Goal: Task Accomplishment & Management: Manage account settings

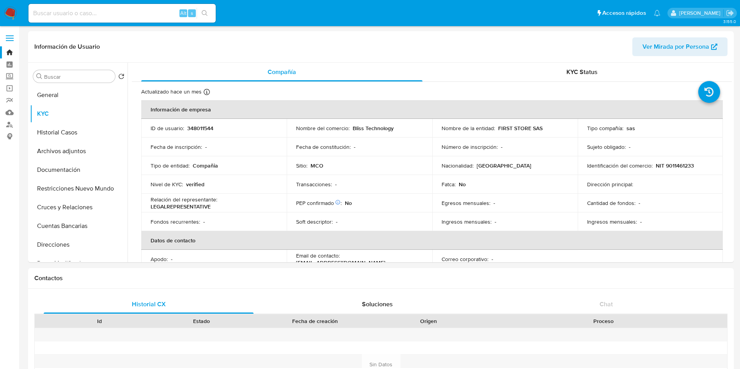
select select "10"
click at [1, 9] on nav "Pausado Ver notificaciones Alt s Accesos rápidos Presiona las siguientes teclas…" at bounding box center [370, 13] width 740 height 26
click at [23, 10] on nav "Pausado Ver notificaciones Alt s Accesos rápidos Presiona las siguientes teclas…" at bounding box center [370, 13] width 740 height 26
click at [8, 12] on img at bounding box center [10, 13] width 13 height 13
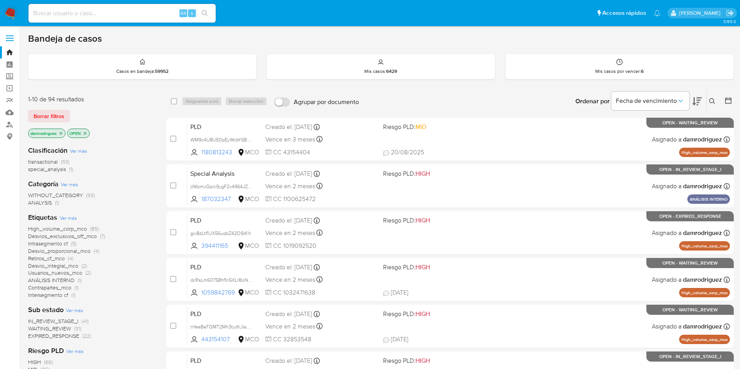
click at [727, 105] on button at bounding box center [729, 101] width 9 height 9
click at [727, 98] on icon at bounding box center [728, 101] width 6 height 6
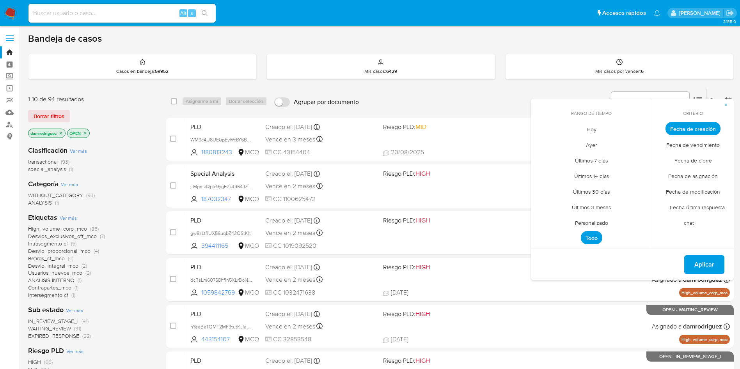
click at [600, 224] on span "Personalizado" at bounding box center [592, 223] width 50 height 16
click at [543, 143] on icon "Mes anterior" at bounding box center [542, 143] width 9 height 9
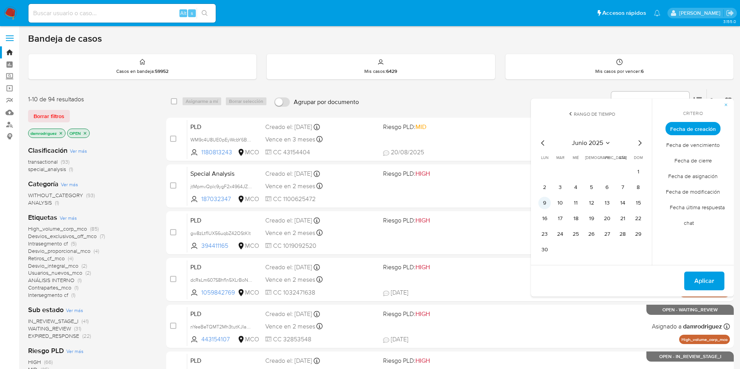
click at [545, 200] on button "9" at bounding box center [544, 203] width 12 height 12
click at [612, 200] on button "13" at bounding box center [607, 203] width 12 height 12
click at [696, 281] on span "Aplicar" at bounding box center [704, 281] width 20 height 17
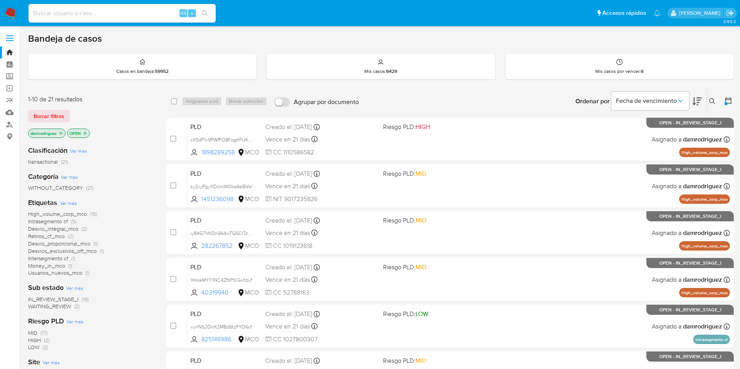
click at [66, 214] on span "High_volume_corp_mco" at bounding box center [57, 214] width 59 height 8
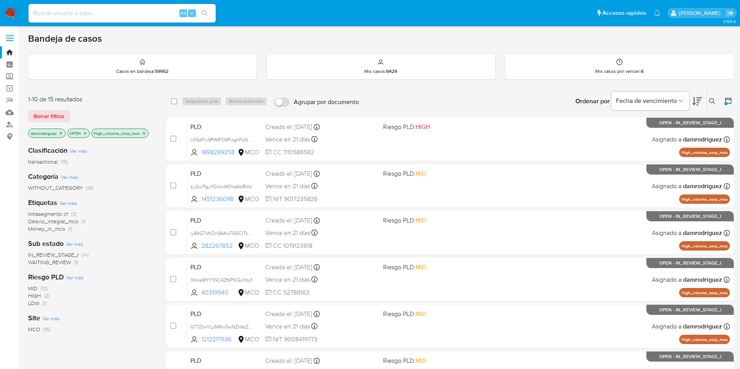
click at [62, 263] on span "WAITING_REVIEW" at bounding box center [49, 263] width 43 height 8
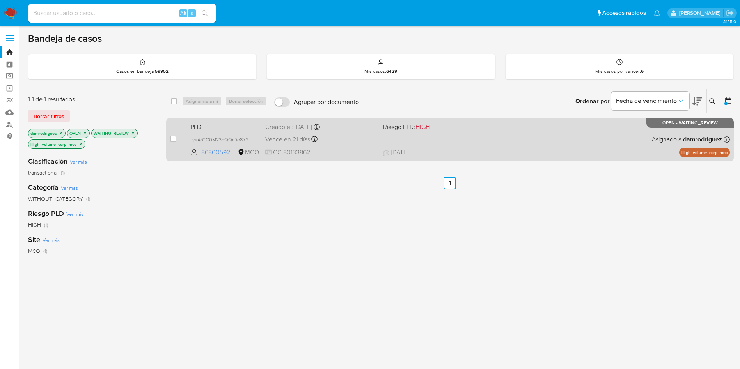
click at [203, 126] on span "PLD" at bounding box center [224, 126] width 69 height 10
click at [176, 136] on div "case-item-checkbox No es posible asignar el caso" at bounding box center [178, 139] width 17 height 39
click at [172, 139] on input "checkbox" at bounding box center [173, 139] width 6 height 6
checkbox input "true"
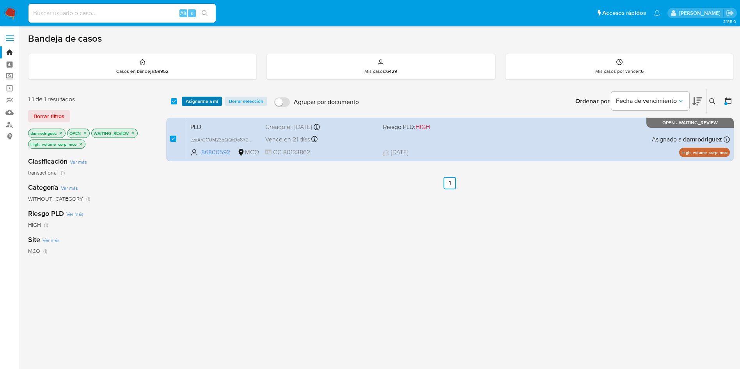
click at [209, 98] on span "Asignarme a mí" at bounding box center [202, 102] width 32 height 8
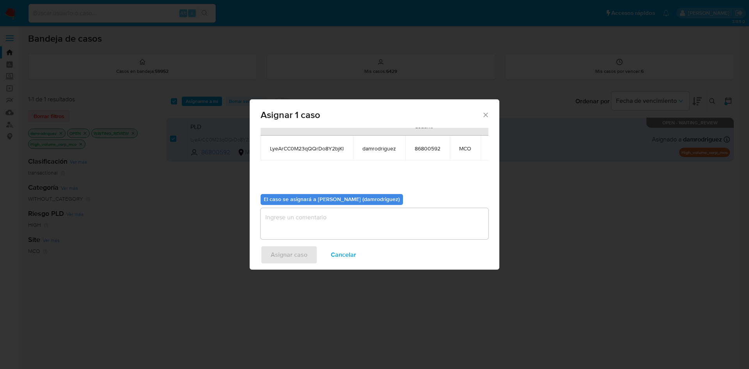
scroll to position [50, 0]
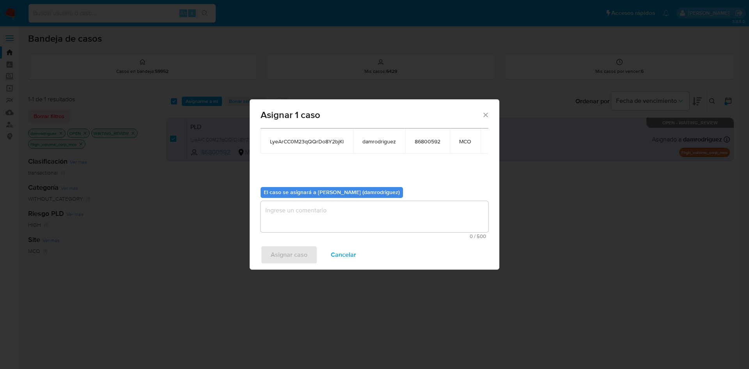
click at [327, 222] on textarea "assign-modal" at bounding box center [375, 216] width 228 height 31
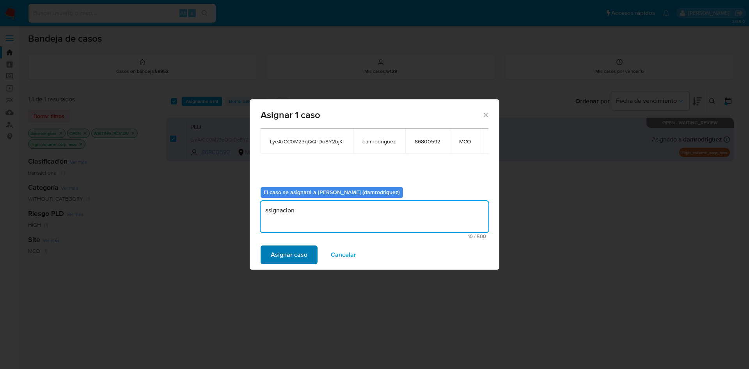
type textarea "asignacion"
click at [286, 249] on span "Asignar caso" at bounding box center [289, 255] width 37 height 17
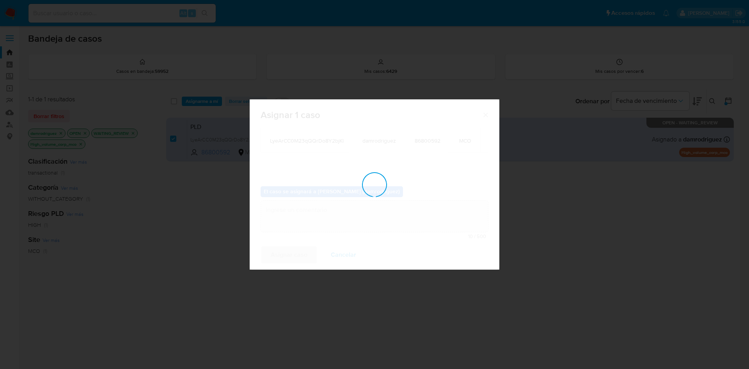
checkbox input "false"
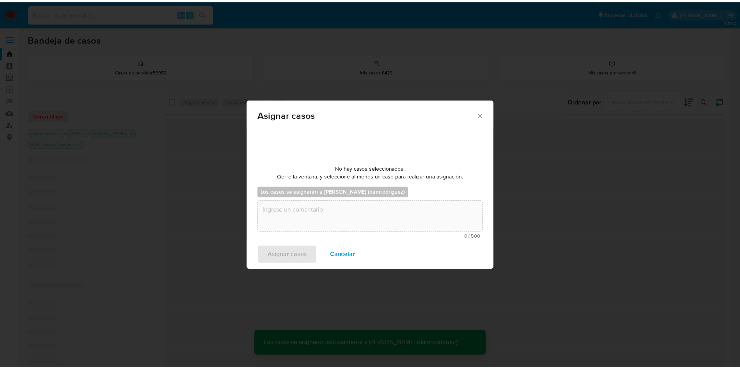
scroll to position [47, 0]
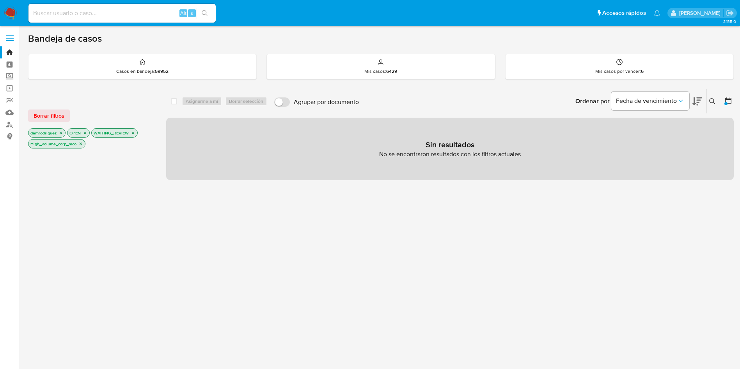
click at [132, 133] on icon "close-filter" at bounding box center [133, 133] width 5 height 5
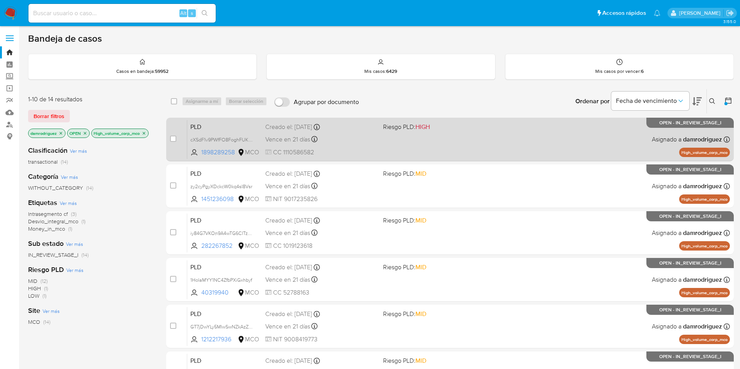
click at [214, 124] on span "PLD" at bounding box center [224, 126] width 69 height 10
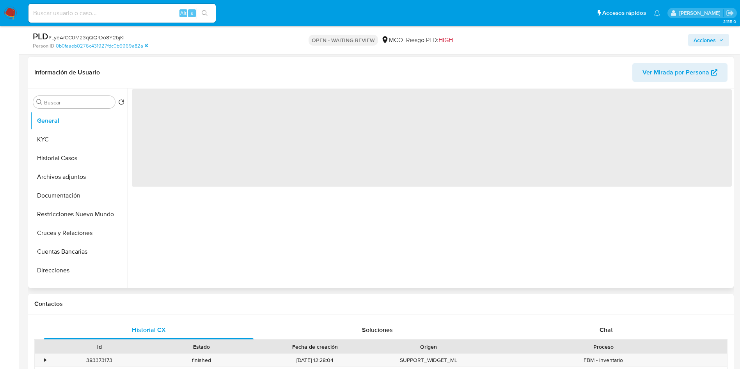
scroll to position [117, 0]
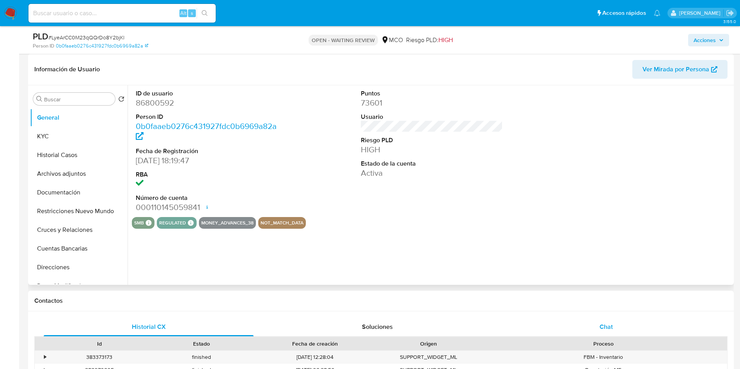
click at [612, 333] on div "Chat" at bounding box center [606, 327] width 210 height 19
select select "10"
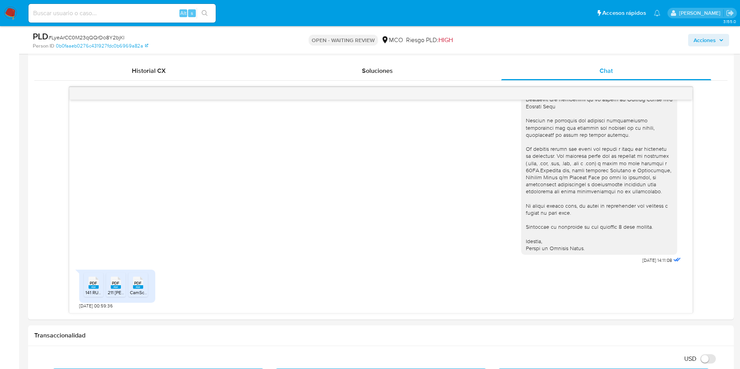
scroll to position [468, 0]
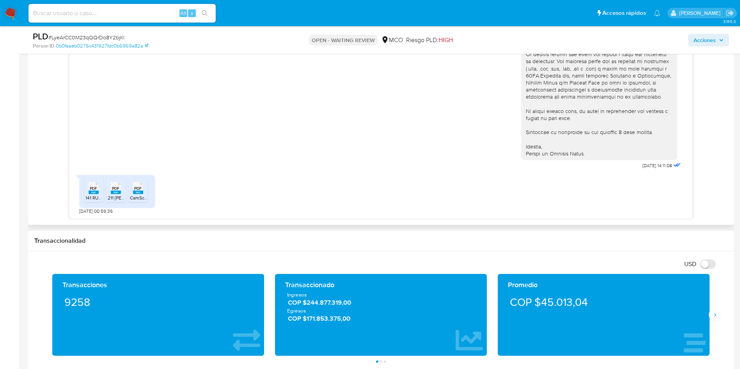
click at [95, 189] on span "PDF" at bounding box center [93, 188] width 7 height 5
click at [116, 190] on span "PDF" at bounding box center [115, 188] width 7 height 5
click at [136, 188] on span "PDF" at bounding box center [137, 188] width 7 height 5
click at [22, 200] on main "3.155.0 Asignado a damrodriguez Asignado el: 14/07/2025 11:00:43 Creado el: 12/…" at bounding box center [370, 270] width 740 height 1476
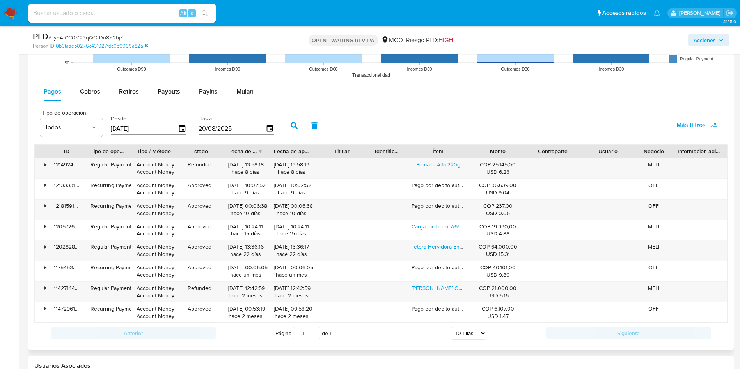
scroll to position [936, 0]
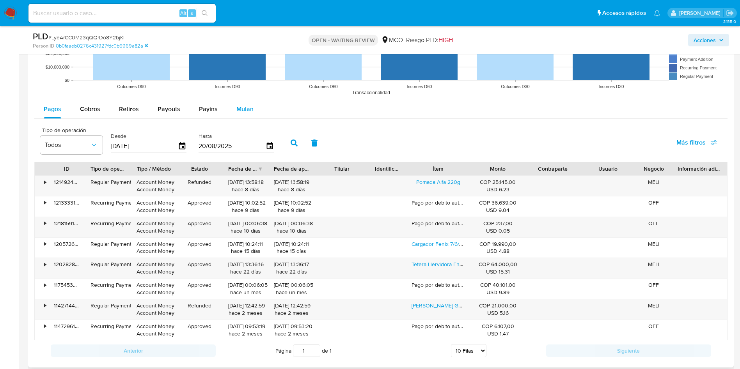
click at [238, 112] on span "Mulan" at bounding box center [244, 109] width 17 height 9
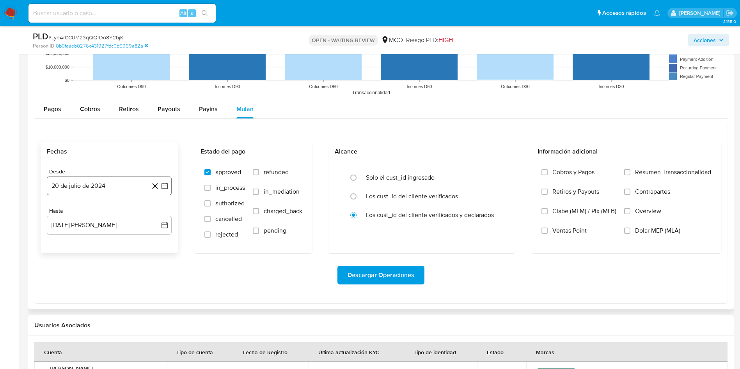
click at [107, 185] on button "20 de julio de 2024" at bounding box center [109, 186] width 125 height 19
click at [99, 212] on span "julio 2024" at bounding box center [105, 214] width 29 height 8
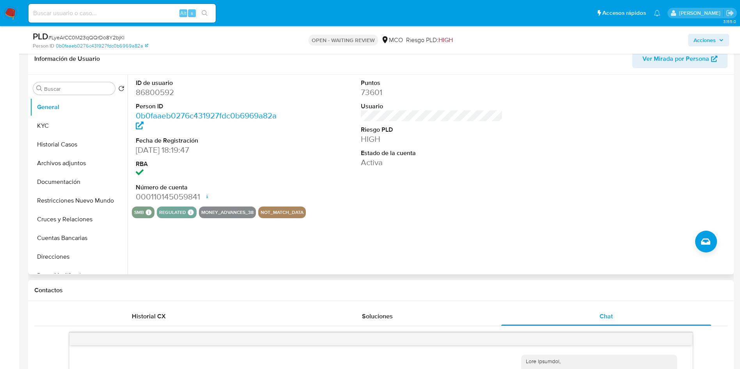
scroll to position [117, 0]
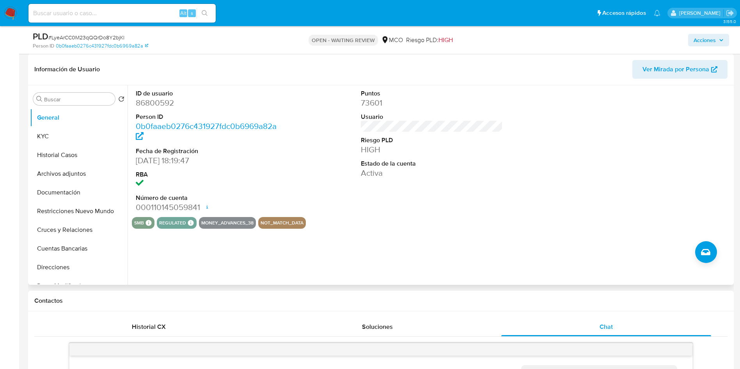
click at [155, 96] on dt "ID de usuario" at bounding box center [207, 93] width 142 height 9
click at [151, 102] on dd "86800592" at bounding box center [207, 103] width 142 height 11
copy dd "86800592"
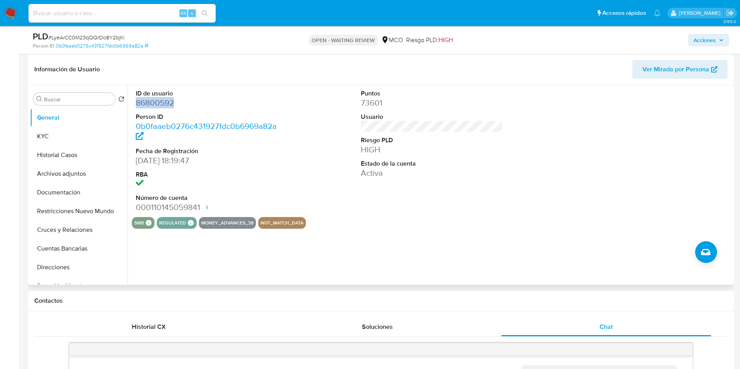
click at [150, 104] on dd "86800592" at bounding box center [207, 103] width 142 height 11
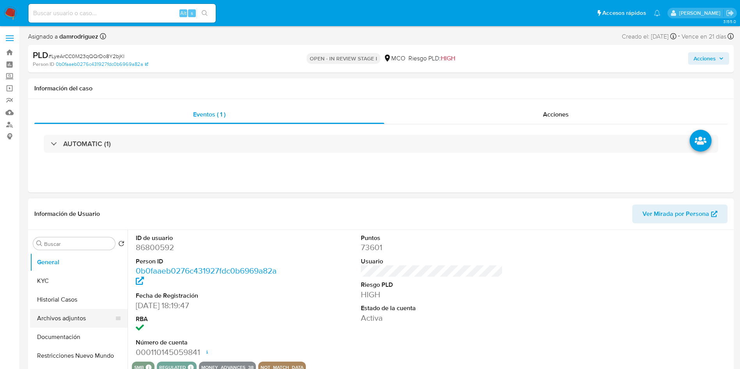
select select "10"
click at [50, 321] on button "Archivos adjuntos" at bounding box center [75, 318] width 91 height 19
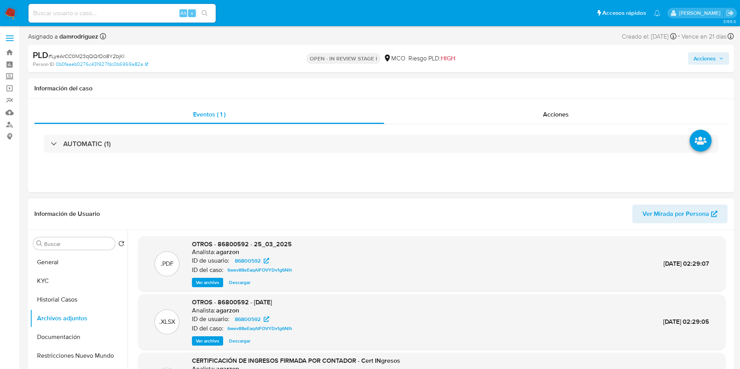
click at [270, 217] on header "Información de Usuario Ver Mirada por Persona" at bounding box center [380, 214] width 693 height 19
click at [269, 215] on header "Información de Usuario Ver Mirada por Persona" at bounding box center [380, 214] width 693 height 19
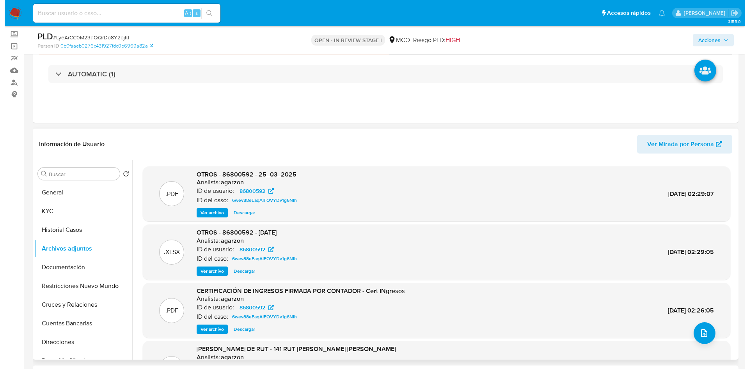
scroll to position [59, 0]
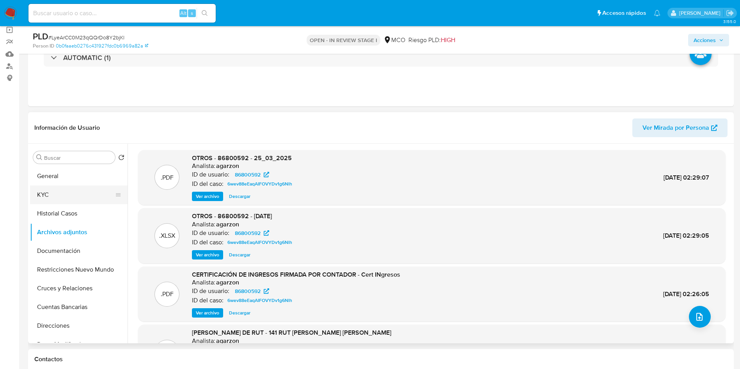
drag, startPoint x: 88, startPoint y: 200, endPoint x: 83, endPoint y: 202, distance: 5.4
click at [87, 200] on button "KYC" at bounding box center [75, 195] width 91 height 19
drag, startPoint x: 83, startPoint y: 202, endPoint x: 77, endPoint y: 206, distance: 7.0
click at [82, 202] on button "KYC" at bounding box center [79, 195] width 98 height 19
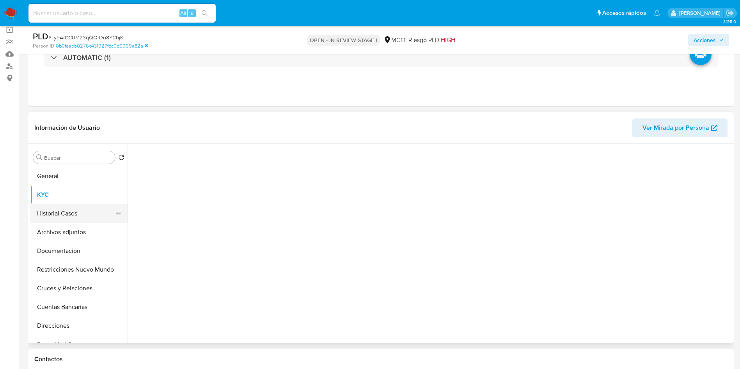
click at [76, 206] on button "Historial Casos" at bounding box center [75, 213] width 91 height 19
click at [76, 208] on button "Historial Casos" at bounding box center [75, 213] width 91 height 19
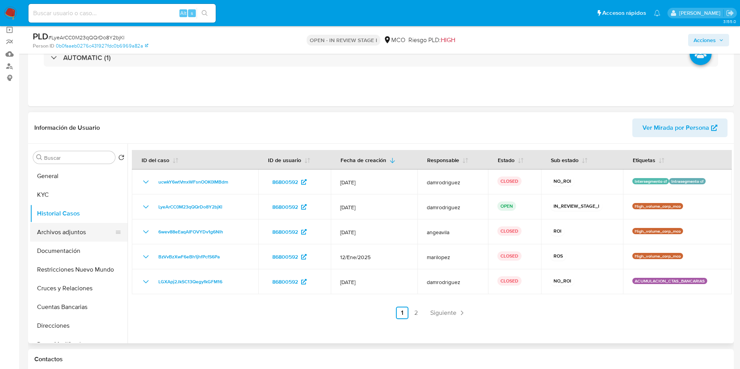
click at [82, 232] on button "Archivos adjuntos" at bounding box center [75, 232] width 91 height 19
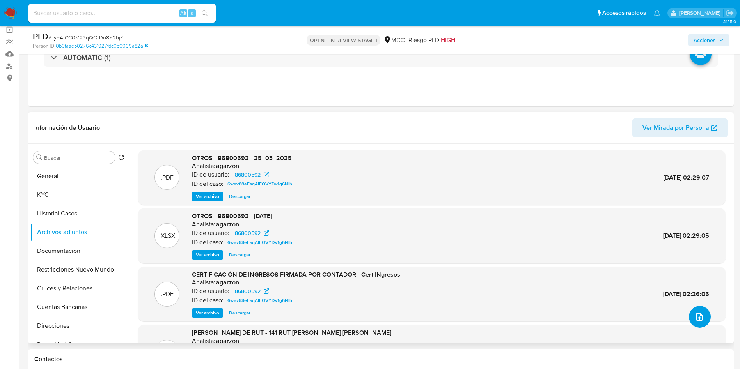
click at [697, 319] on icon "upload-file" at bounding box center [699, 317] width 6 height 8
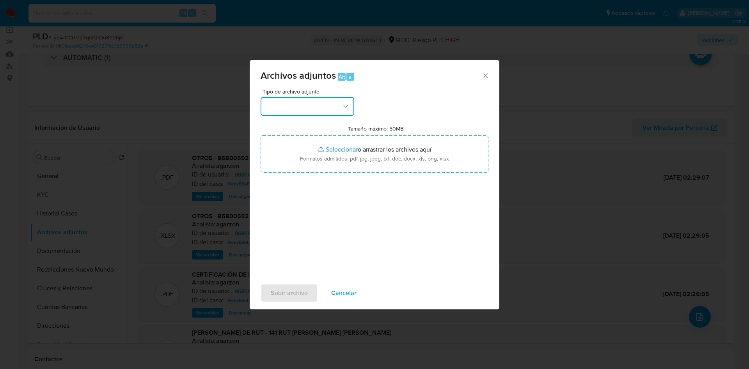
click at [309, 111] on button "button" at bounding box center [308, 106] width 94 height 19
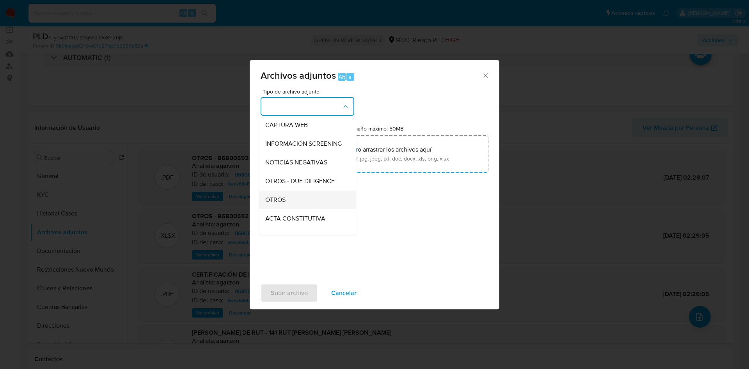
click at [295, 208] on div "OTROS" at bounding box center [305, 200] width 80 height 19
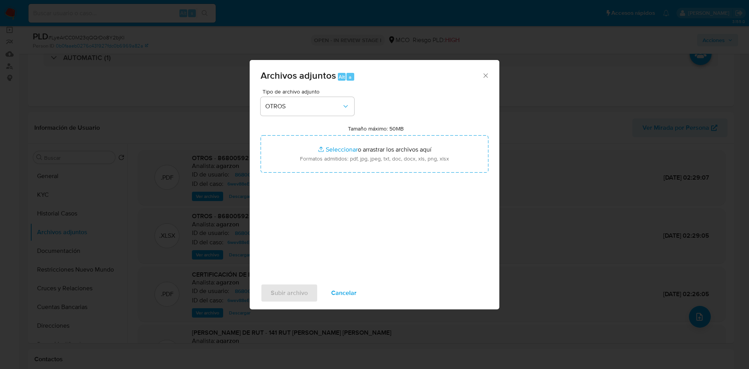
click at [349, 292] on span "Cancelar" at bounding box center [343, 293] width 25 height 17
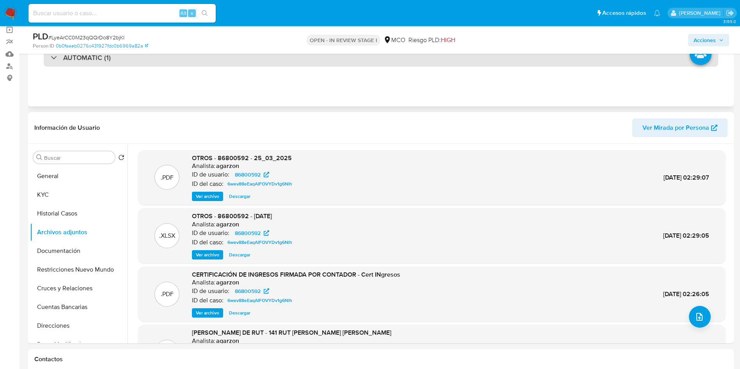
click at [131, 61] on div "AUTOMATIC (1)" at bounding box center [381, 58] width 675 height 18
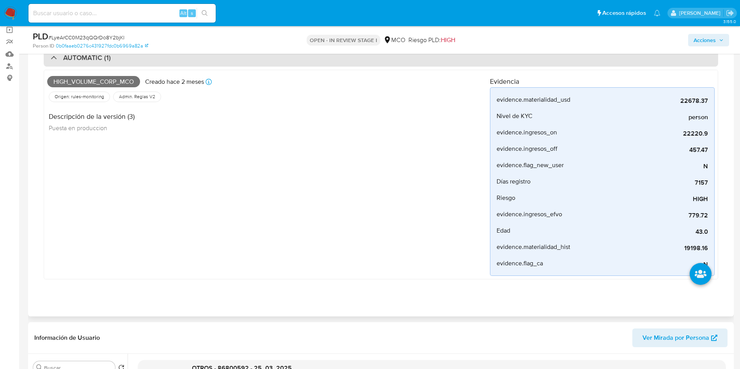
click at [131, 61] on div "AUTOMATIC (1)" at bounding box center [381, 58] width 675 height 18
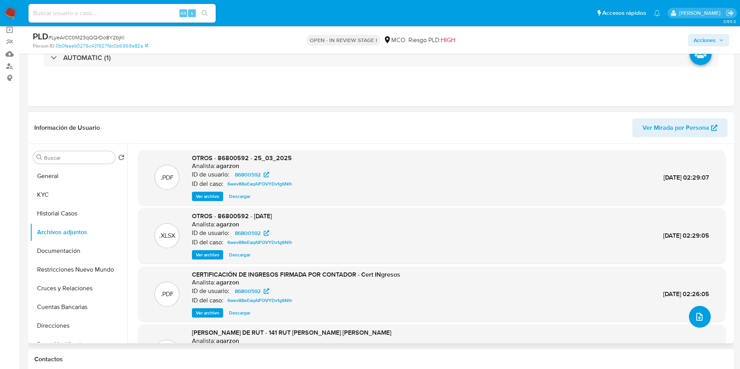
click at [691, 318] on button "upload-file" at bounding box center [700, 317] width 22 height 22
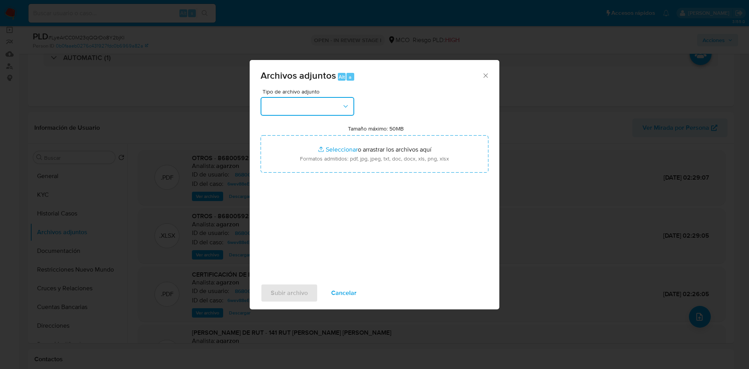
click at [306, 110] on button "button" at bounding box center [308, 106] width 94 height 19
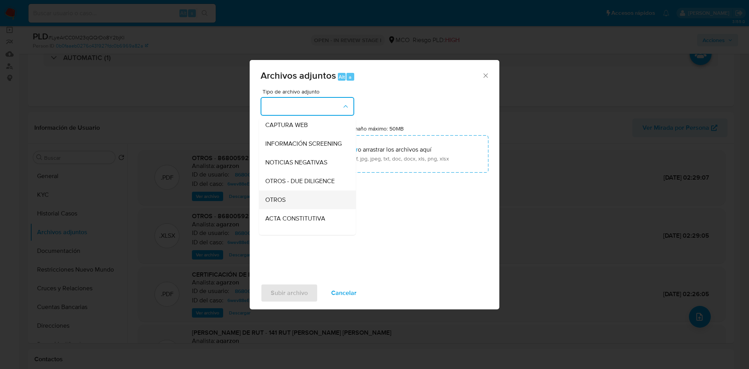
click at [284, 204] on span "OTROS" at bounding box center [275, 200] width 20 height 8
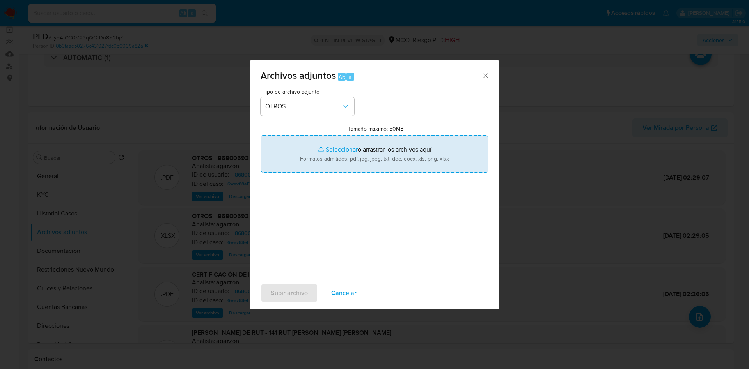
click at [341, 160] on input "Tamaño máximo: 50MB Seleccionar archivos" at bounding box center [375, 153] width 228 height 37
type input "C:\fakepath\86800592 - 18_08_2025.pdf"
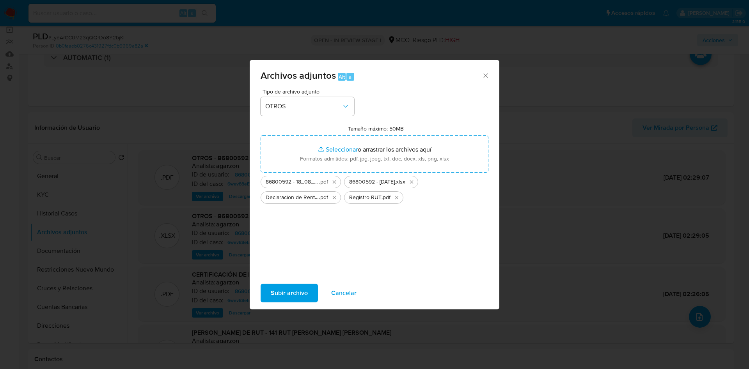
click at [279, 288] on span "Subir archivo" at bounding box center [289, 293] width 37 height 17
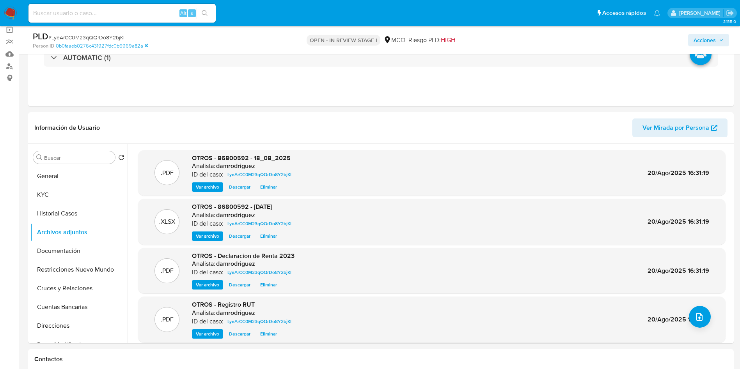
click at [709, 39] on span "Acciones" at bounding box center [705, 40] width 22 height 12
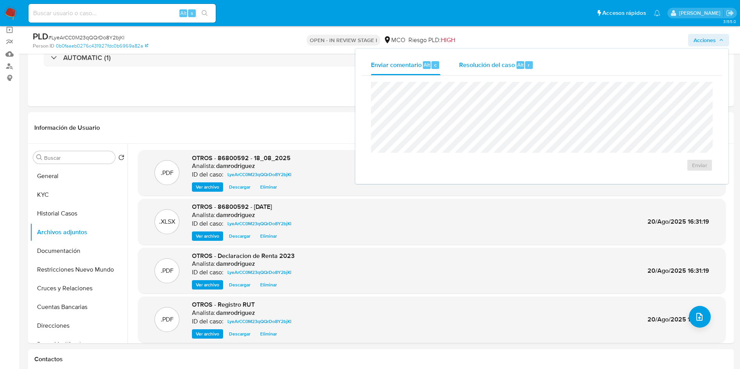
click at [533, 67] on button "Resolución del caso Alt r" at bounding box center [496, 65] width 93 height 20
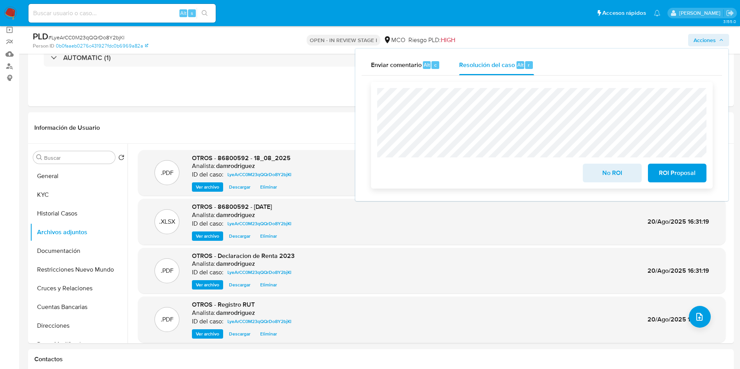
click at [606, 168] on span "No ROI" at bounding box center [612, 173] width 38 height 17
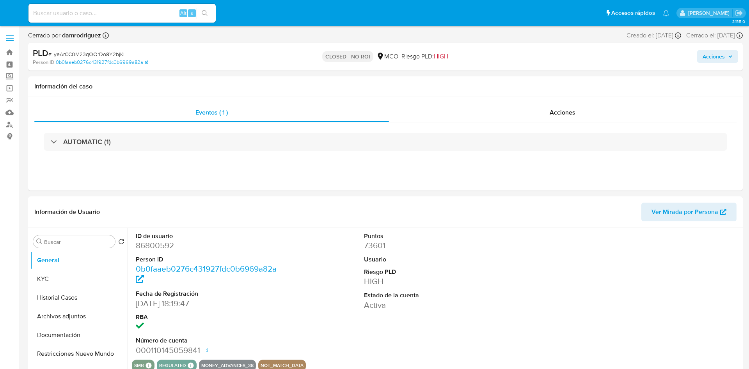
select select "10"
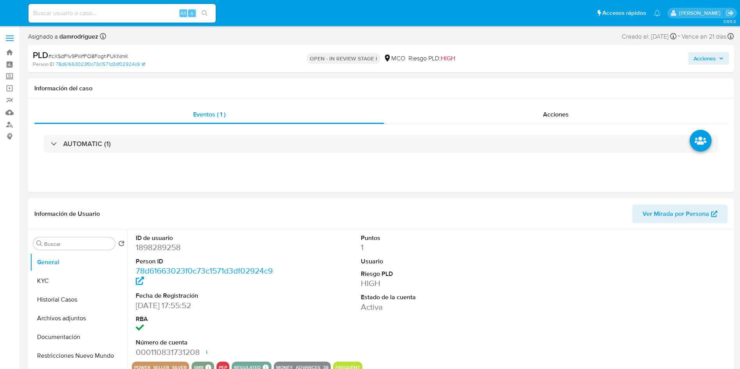
select select "10"
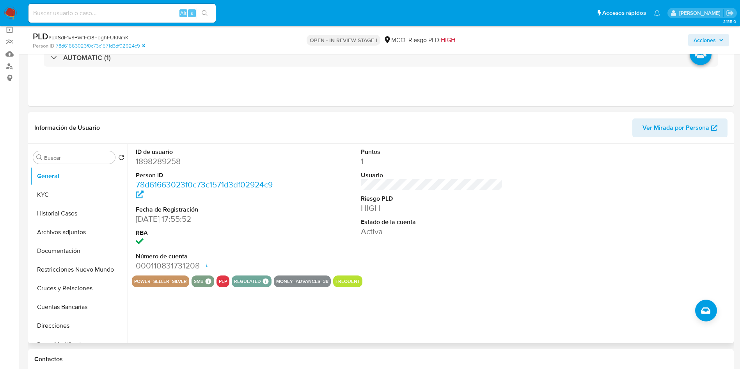
click at [161, 156] on dd "1898289258" at bounding box center [207, 161] width 142 height 11
copy dd "1898289258"
click at [165, 160] on dd "1898289258" at bounding box center [207, 161] width 142 height 11
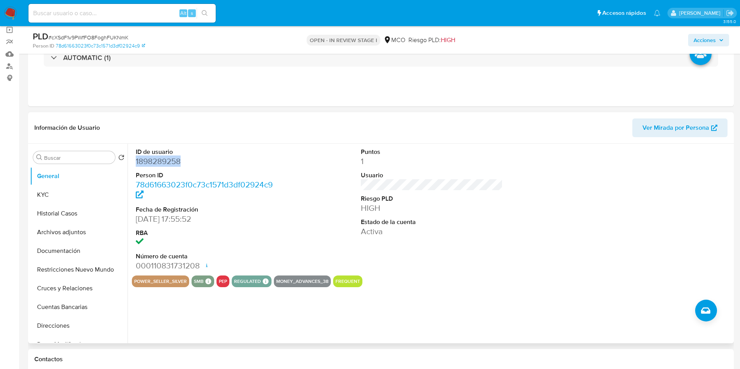
click at [165, 160] on dd "1898289258" at bounding box center [207, 161] width 142 height 11
click at [59, 220] on button "Historial Casos" at bounding box center [75, 213] width 91 height 19
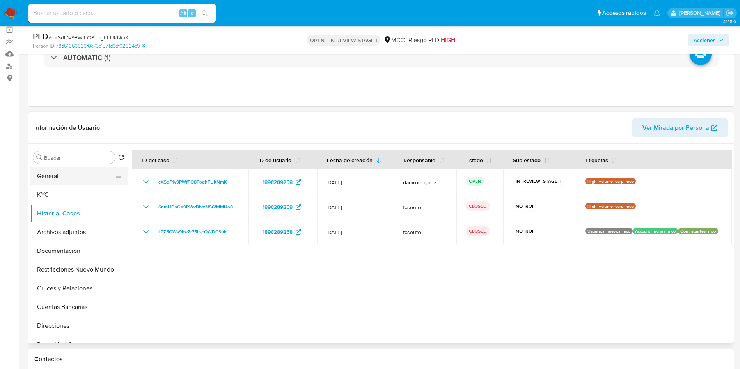
click at [57, 176] on button "General" at bounding box center [75, 176] width 91 height 19
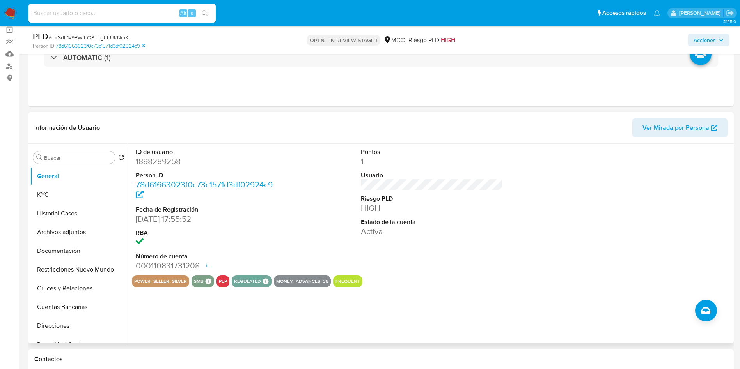
click at [275, 304] on div "ID de usuario 1898289258 Person ID 78d61663023f0c73c1571d3df02924c9 Fecha de Re…" at bounding box center [430, 244] width 604 height 200
click at [51, 190] on button "KYC" at bounding box center [75, 195] width 91 height 19
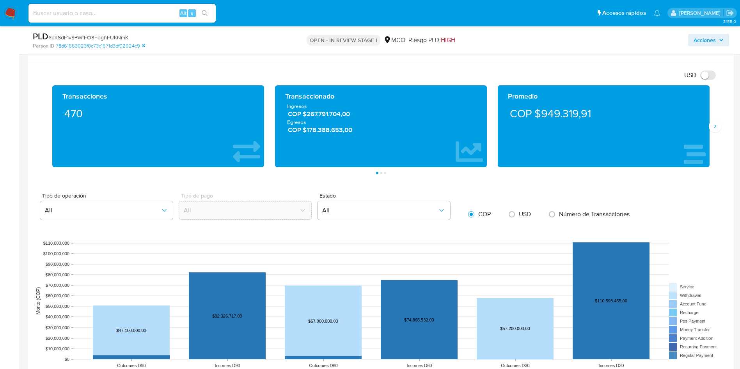
scroll to position [585, 0]
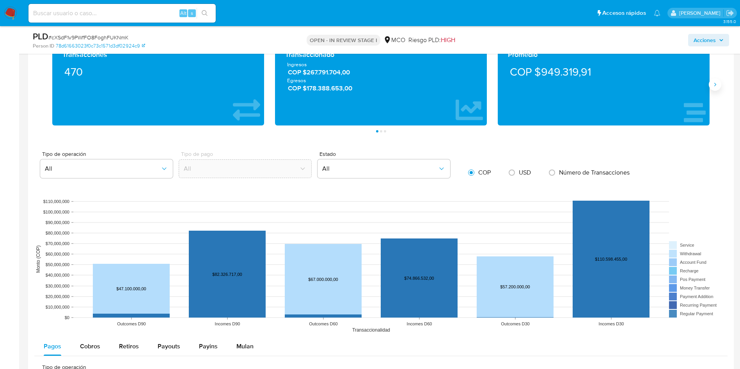
click at [719, 84] on button "Siguiente" at bounding box center [715, 84] width 12 height 12
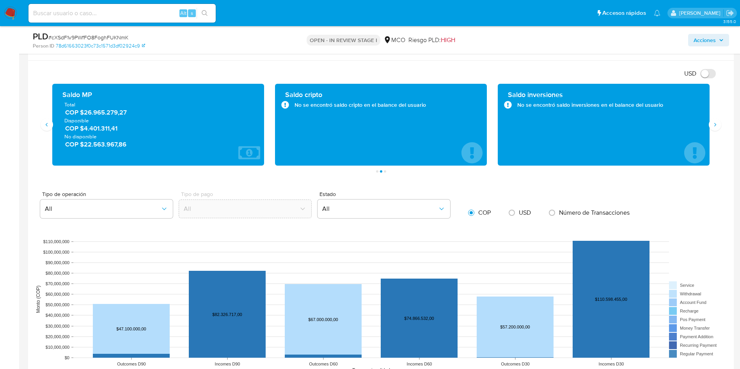
scroll to position [527, 0]
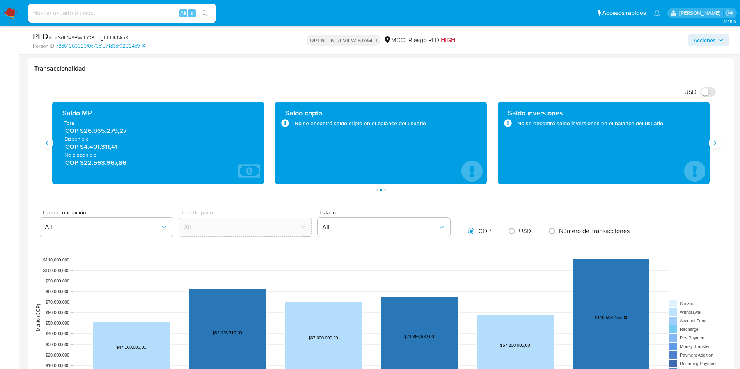
click at [83, 151] on span "No disponible" at bounding box center [158, 154] width 188 height 7
click at [85, 148] on span "COP $4.401.311,41" at bounding box center [158, 146] width 187 height 9
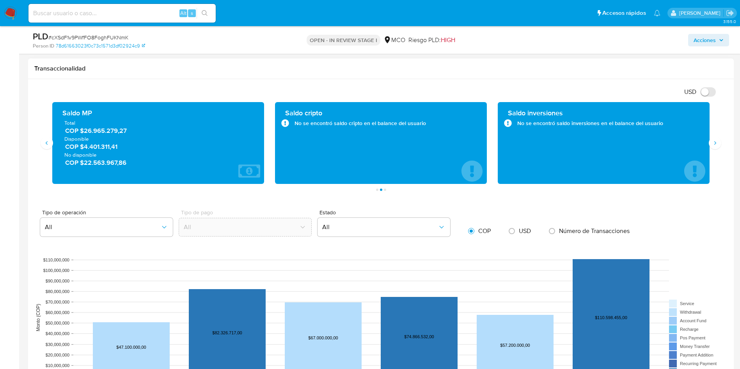
click at [85, 148] on span "COP $4.401.311,41" at bounding box center [158, 146] width 187 height 9
click at [99, 158] on span "COP $22.563.967,86" at bounding box center [158, 162] width 187 height 9
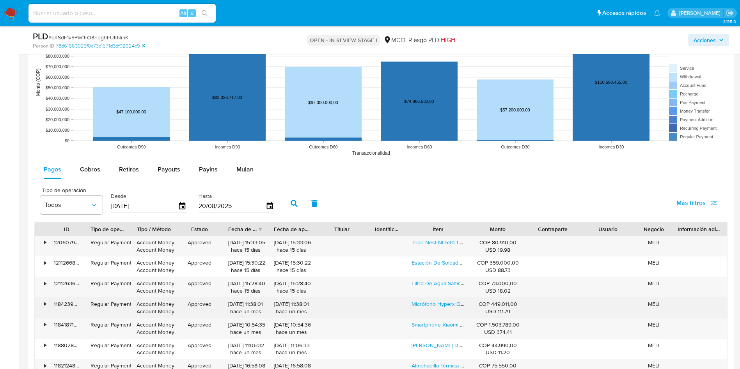
scroll to position [819, 0]
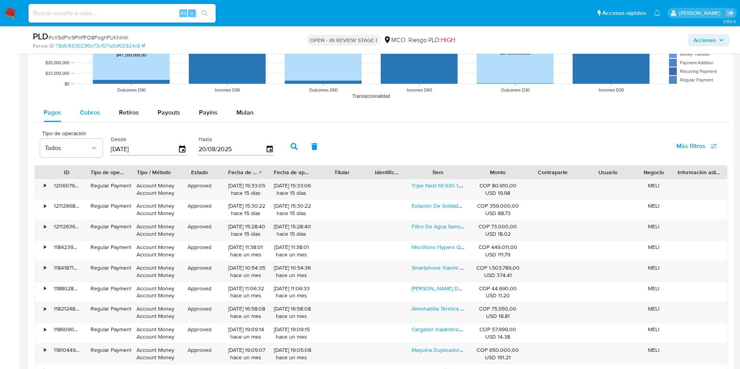
click at [91, 115] on span "Cobros" at bounding box center [90, 112] width 20 height 9
select select "10"
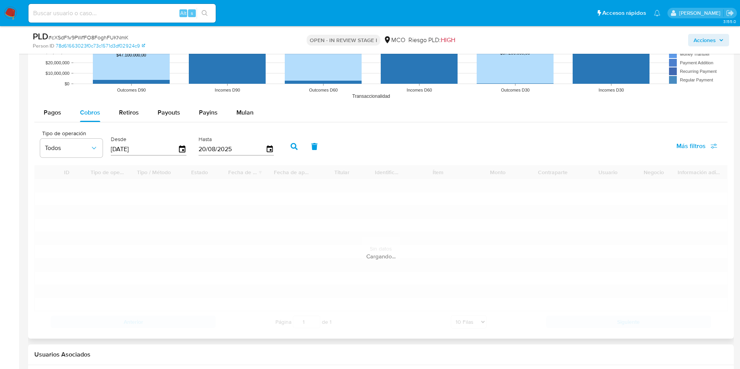
click at [458, 131] on div "Tipo de operación Todos Desde 23/05/2025 Hasta 20/08/2025 Más filtros" at bounding box center [380, 145] width 693 height 39
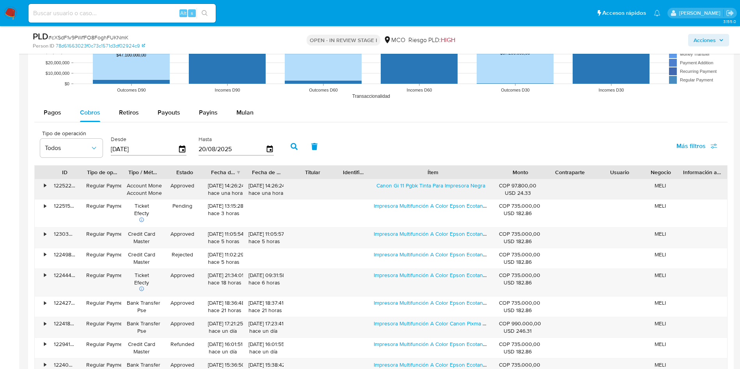
drag, startPoint x: 466, startPoint y: 178, endPoint x: 529, endPoint y: 181, distance: 62.5
click at [529, 181] on div "ID Tipo de operación Tipo / Método Estado Fecha de creación Fecha de aprobación…" at bounding box center [380, 282] width 693 height 235
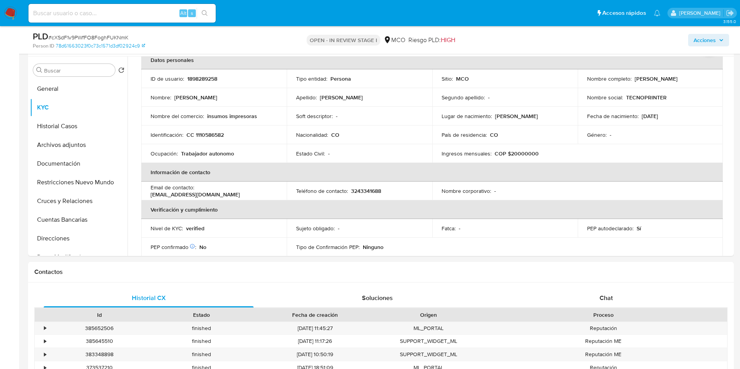
scroll to position [117, 0]
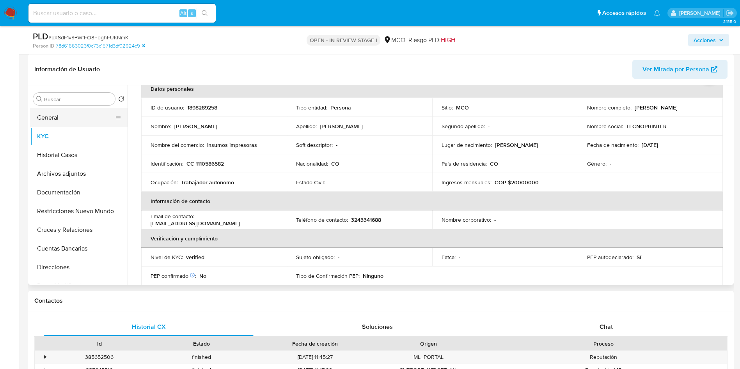
click at [55, 109] on button "General" at bounding box center [75, 117] width 91 height 19
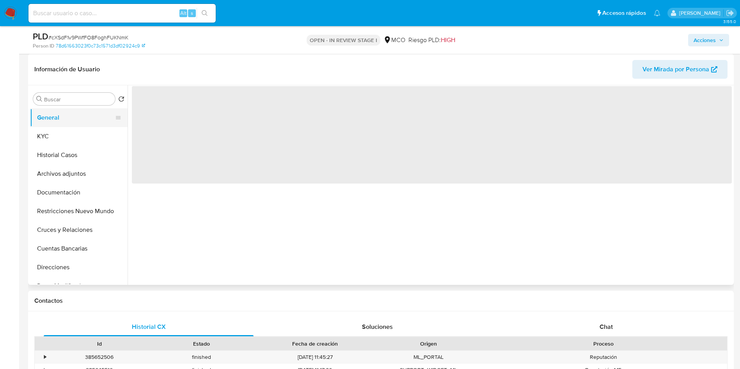
scroll to position [0, 0]
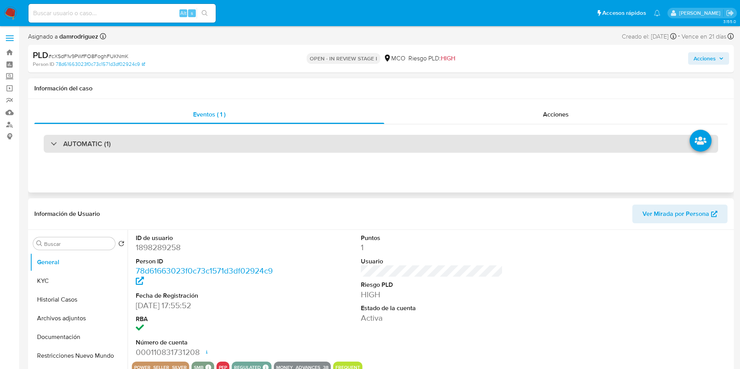
select select "10"
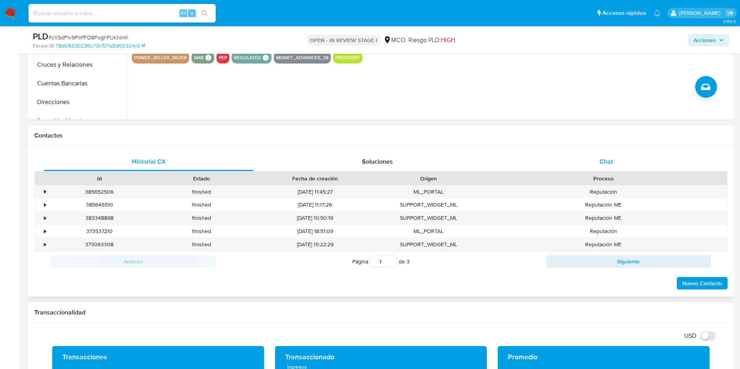
scroll to position [293, 0]
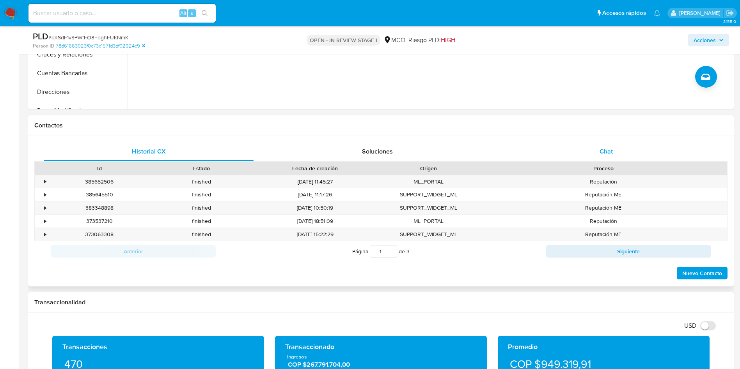
click at [604, 145] on div "Chat" at bounding box center [606, 151] width 210 height 19
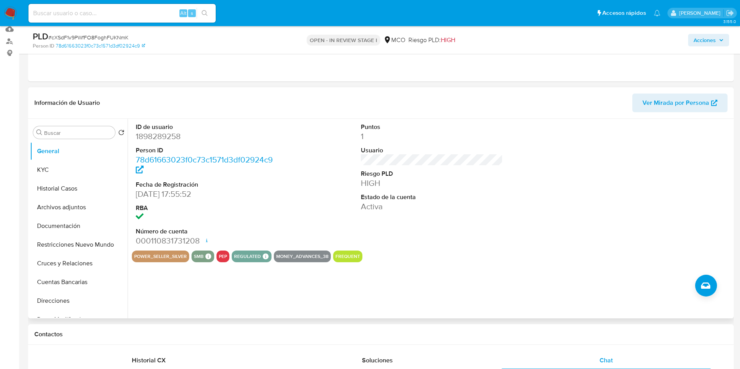
scroll to position [59, 0]
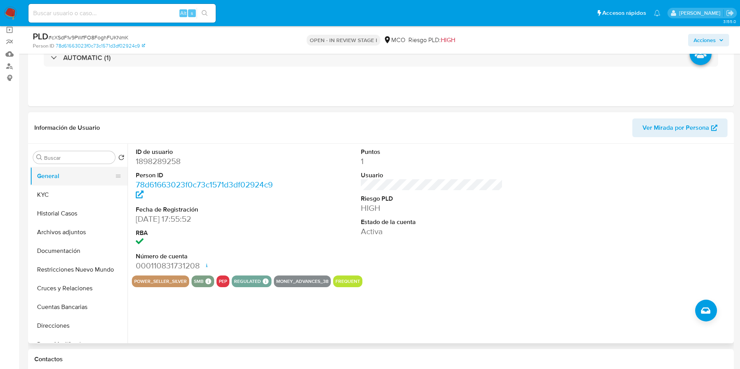
click at [66, 176] on button "General" at bounding box center [75, 176] width 91 height 19
click at [59, 193] on button "KYC" at bounding box center [75, 195] width 91 height 19
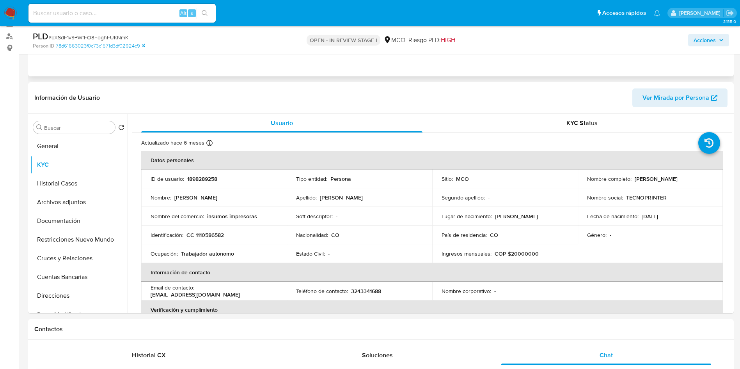
scroll to position [117, 0]
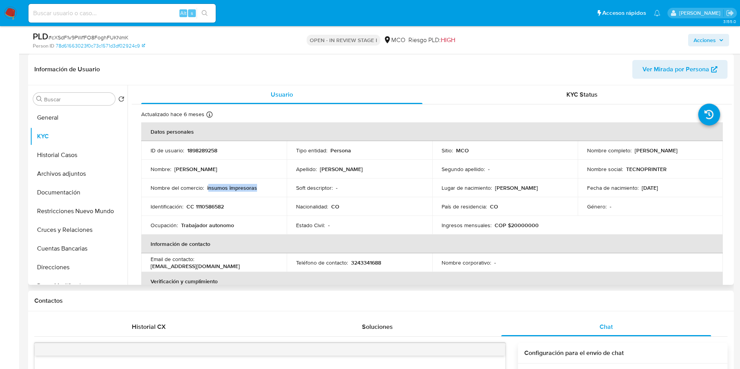
drag, startPoint x: 266, startPoint y: 189, endPoint x: 208, endPoint y: 188, distance: 58.9
click at [208, 188] on div "Nombre del comercio : insumos impresoras" at bounding box center [214, 188] width 127 height 7
click at [649, 173] on td "Nombre social : TECNOPRINTER" at bounding box center [651, 169] width 146 height 19
click at [649, 174] on td "Nombre social : TECNOPRINTER" at bounding box center [651, 169] width 146 height 19
click at [644, 170] on p "TECNOPRINTER" at bounding box center [646, 169] width 41 height 7
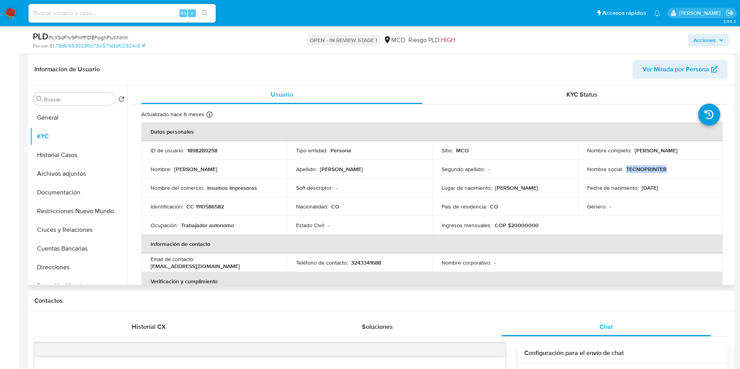
click at [644, 170] on p "TECNOPRINTER" at bounding box center [646, 169] width 41 height 7
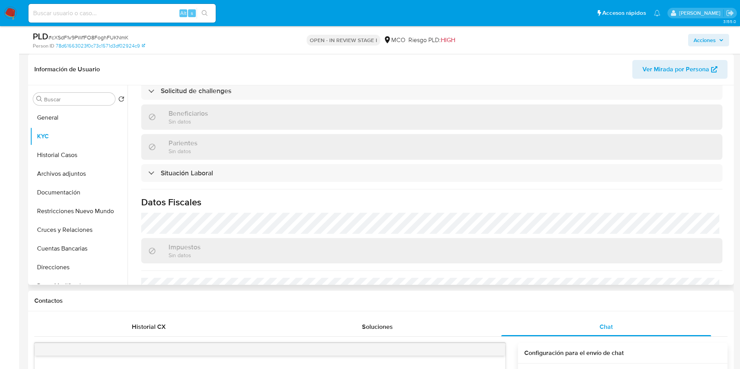
scroll to position [396, 0]
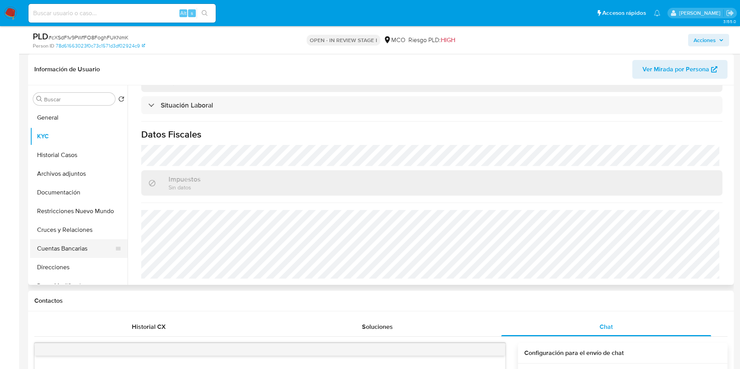
click at [69, 245] on button "Cuentas Bancarias" at bounding box center [75, 249] width 91 height 19
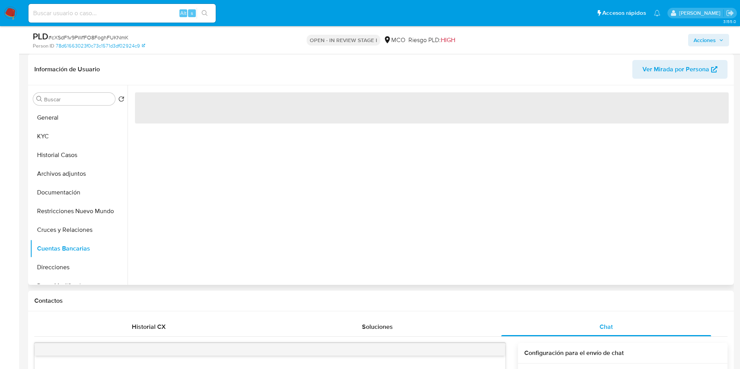
scroll to position [0, 0]
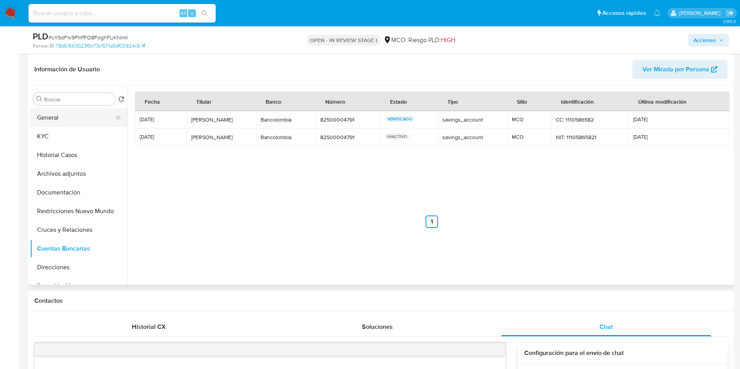
click at [54, 123] on button "General" at bounding box center [75, 117] width 91 height 19
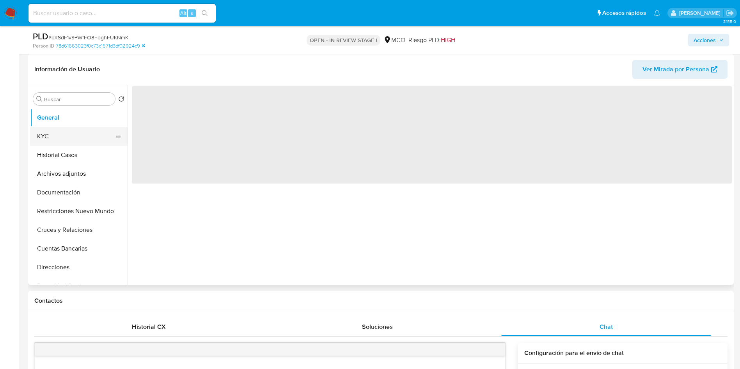
click at [58, 131] on button "KYC" at bounding box center [75, 136] width 91 height 19
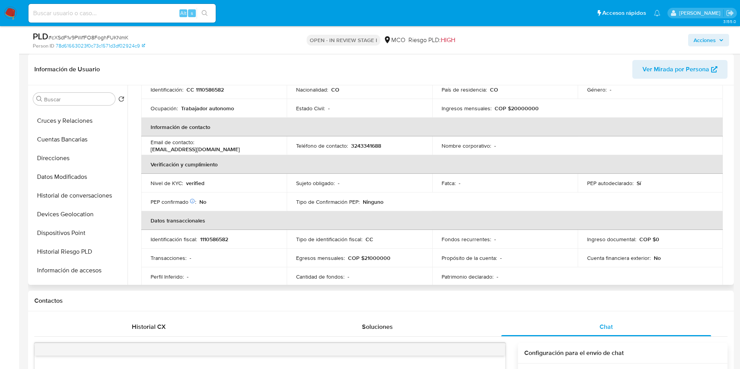
scroll to position [117, 0]
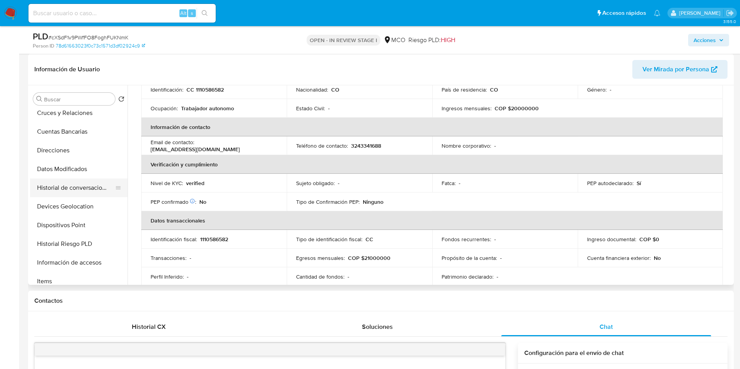
click at [91, 188] on button "Historial de conversaciones" at bounding box center [75, 188] width 91 height 19
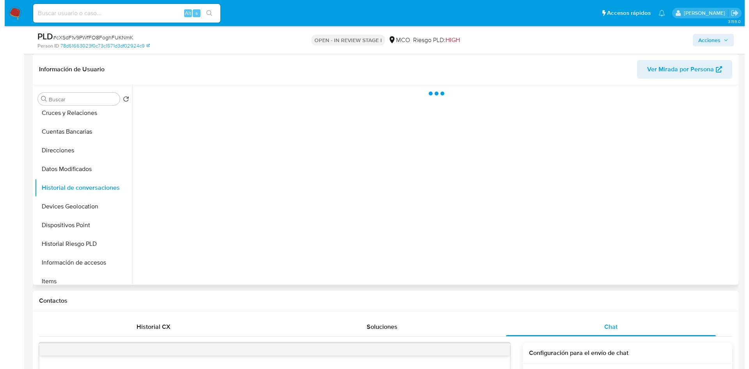
scroll to position [0, 0]
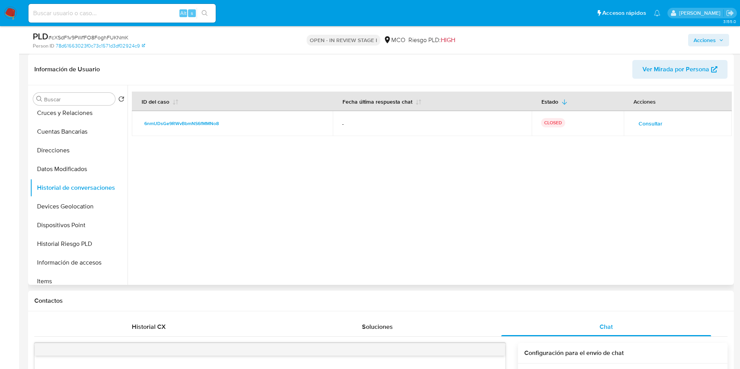
click at [652, 123] on span "Consultar" at bounding box center [651, 123] width 24 height 11
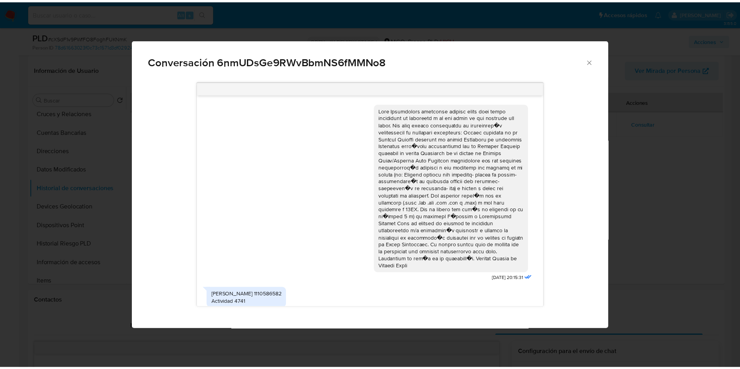
scroll to position [42, 0]
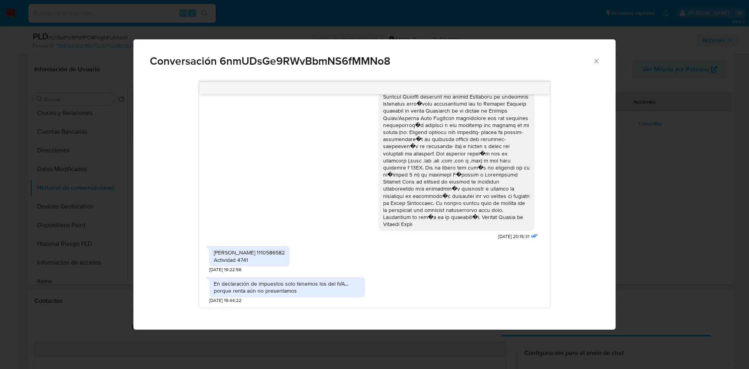
click at [697, 248] on div "Conversación 6nmUDsGe9RWvBbmNS6fMMNo8 21/03/2025 20:15:31 Laura Valentina pinzo…" at bounding box center [374, 184] width 749 height 369
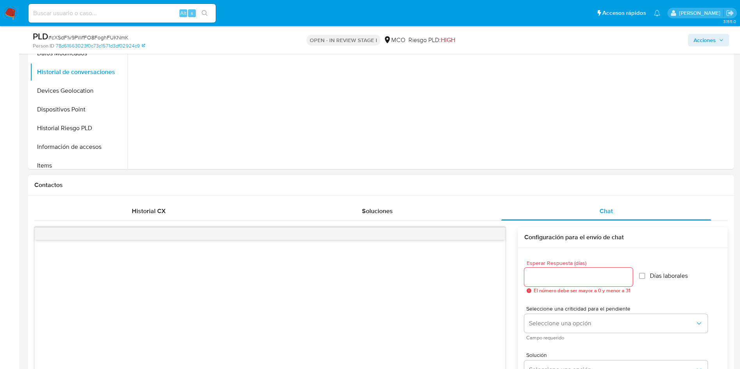
scroll to position [234, 0]
click at [586, 272] on input "Esperar Respuesta (días)" at bounding box center [578, 276] width 108 height 10
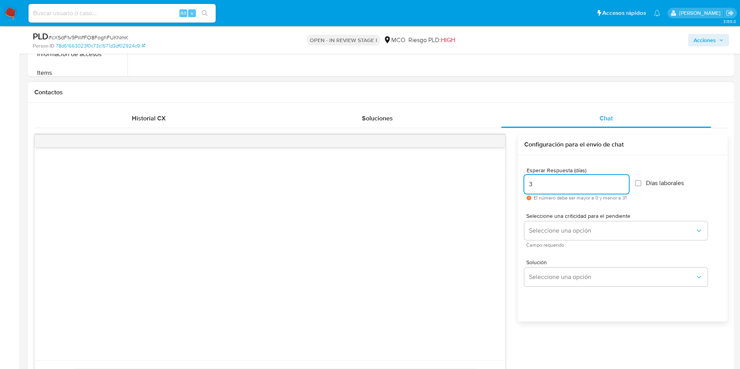
scroll to position [351, 0]
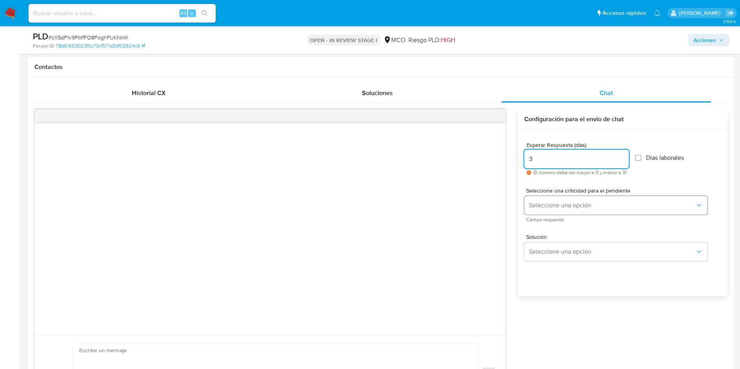
type input "3"
click at [573, 210] on button "Seleccione una opción" at bounding box center [615, 205] width 183 height 19
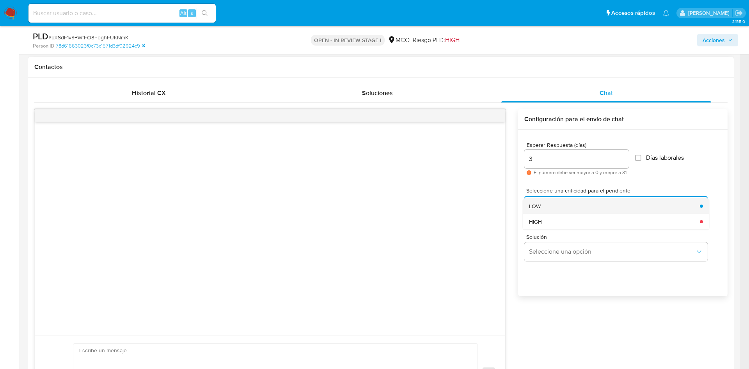
click at [548, 206] on div "LOW" at bounding box center [612, 207] width 166 height 16
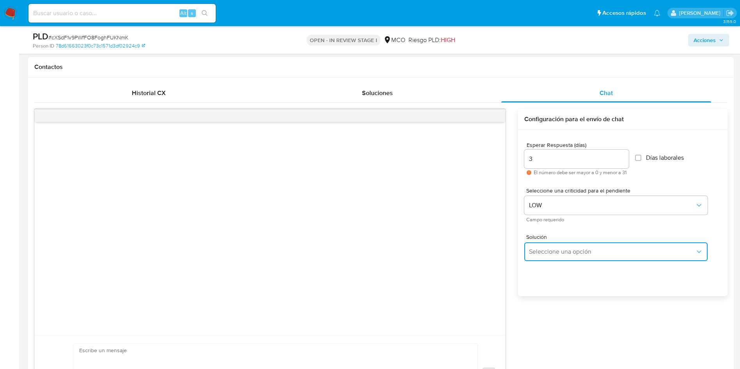
click at [558, 250] on span "Seleccione una opción" at bounding box center [612, 252] width 166 height 8
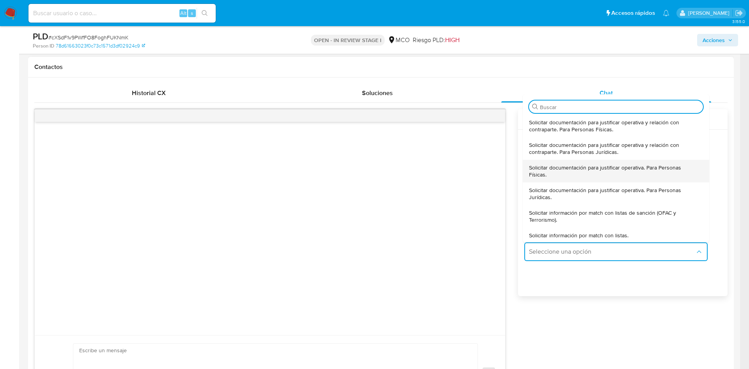
click at [574, 172] on span "Solicitar documentación para justificar operativa. Para Personas Físicas." at bounding box center [613, 171] width 169 height 14
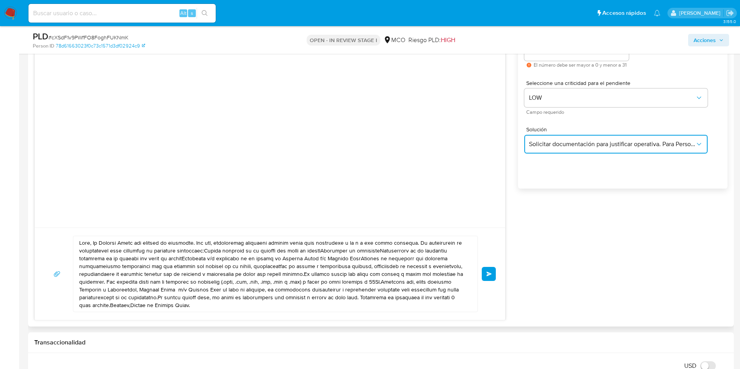
scroll to position [527, 0]
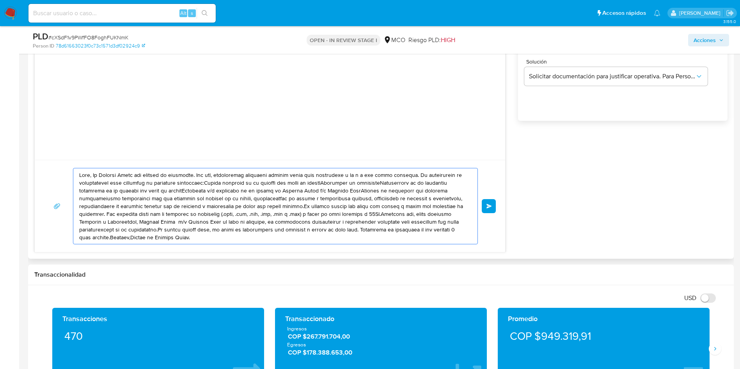
click at [94, 177] on textarea at bounding box center [273, 207] width 389 height 76
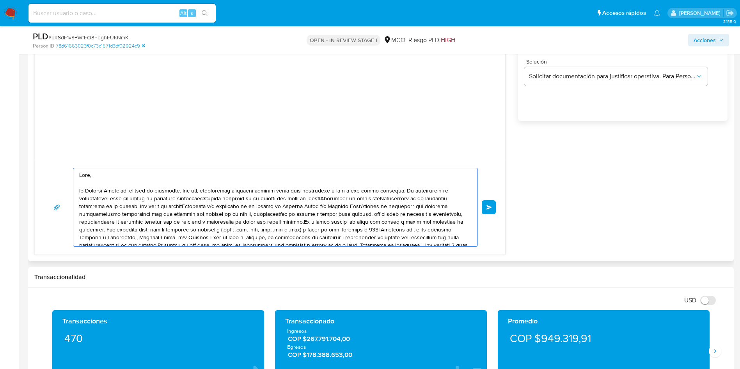
click at [186, 191] on textarea at bounding box center [273, 208] width 389 height 78
click at [399, 190] on textarea at bounding box center [273, 208] width 389 height 78
click at [397, 190] on textarea at bounding box center [273, 208] width 389 height 78
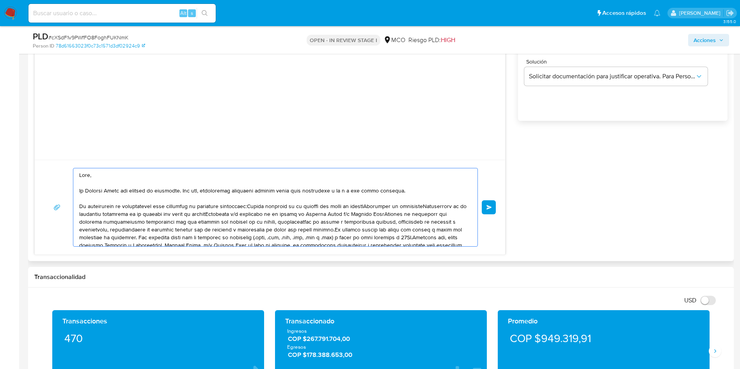
click at [246, 207] on textarea at bounding box center [273, 208] width 389 height 78
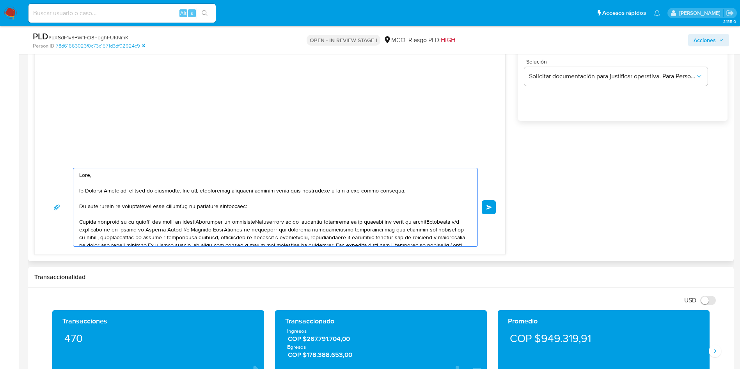
click at [207, 221] on textarea at bounding box center [273, 208] width 389 height 78
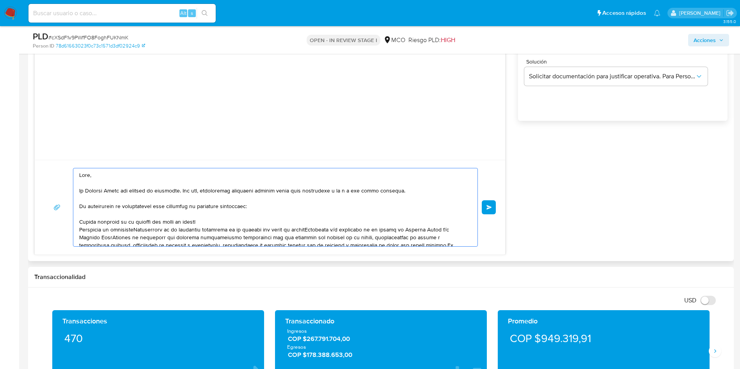
click at [141, 228] on textarea at bounding box center [273, 208] width 389 height 78
click at [140, 229] on textarea at bounding box center [273, 208] width 389 height 78
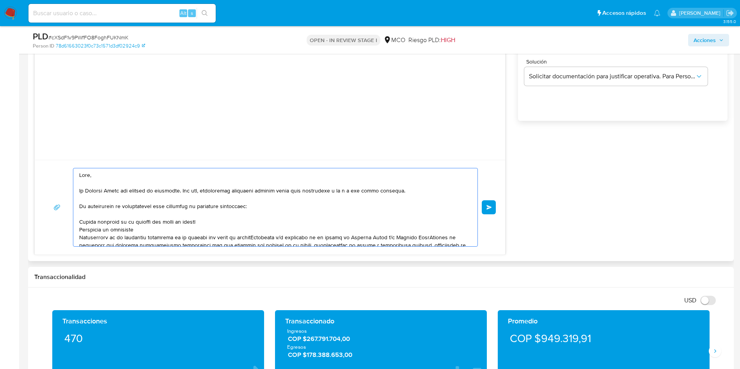
click at [255, 236] on textarea at bounding box center [273, 208] width 389 height 78
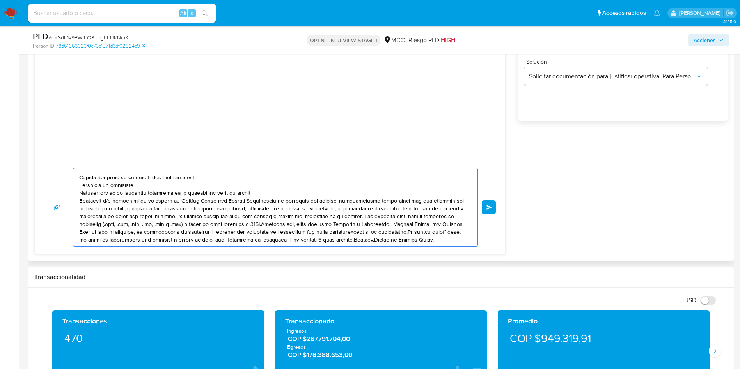
click at [254, 195] on textarea at bounding box center [273, 208] width 389 height 78
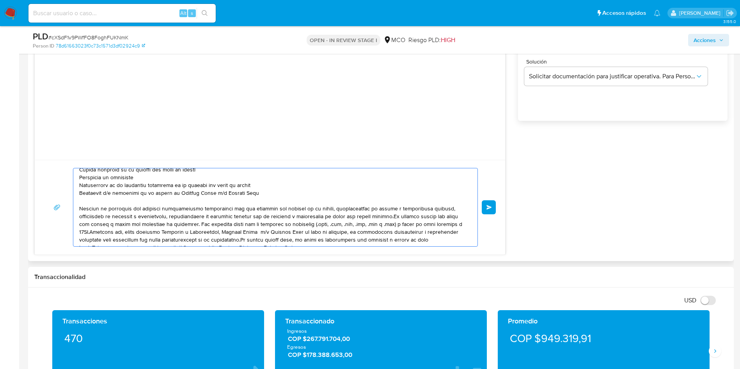
click at [389, 217] on textarea at bounding box center [273, 208] width 389 height 78
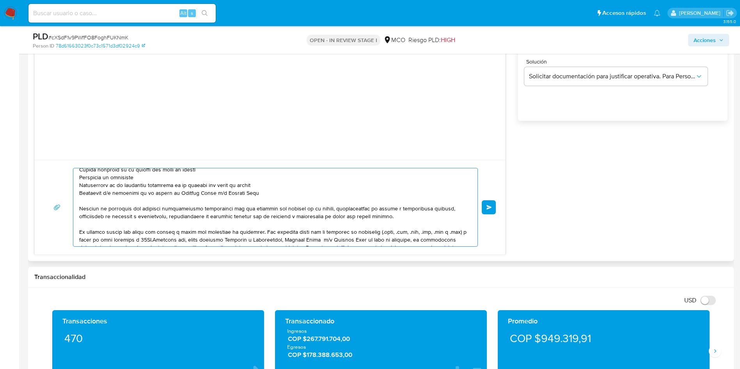
scroll to position [68, 0]
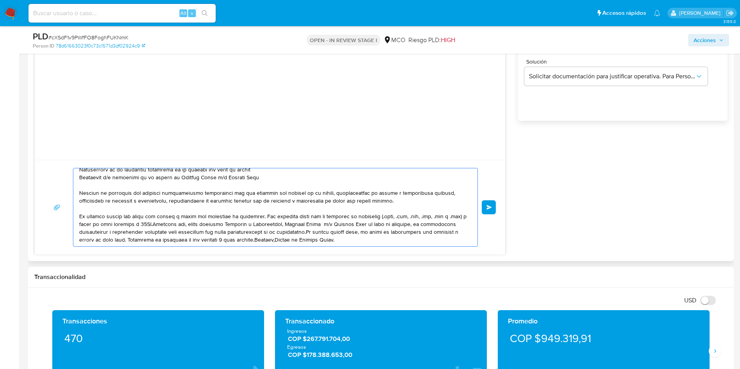
click at [261, 217] on textarea at bounding box center [273, 208] width 389 height 78
click at [314, 233] on textarea at bounding box center [273, 208] width 389 height 78
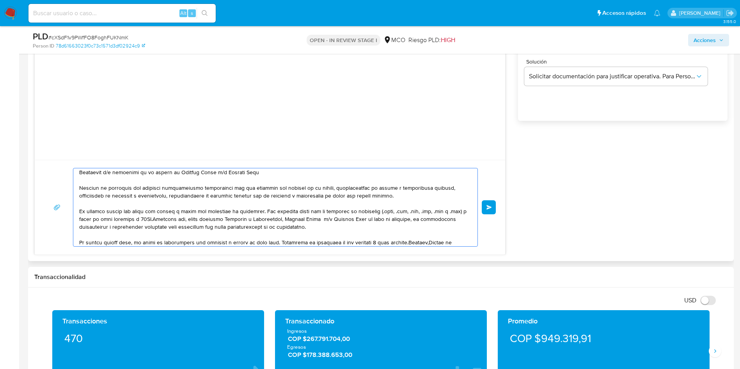
scroll to position [83, 0]
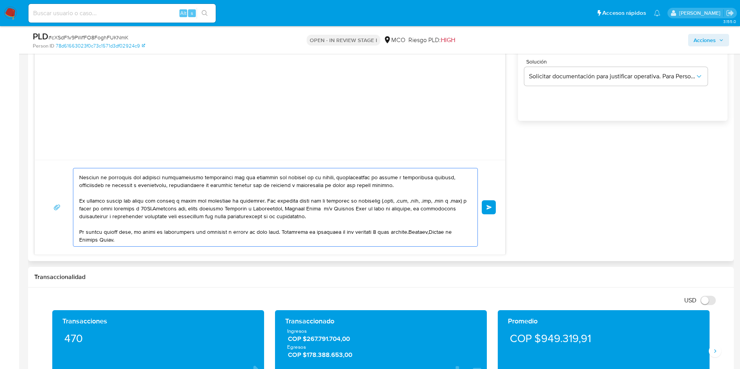
click at [413, 233] on textarea at bounding box center [273, 208] width 389 height 78
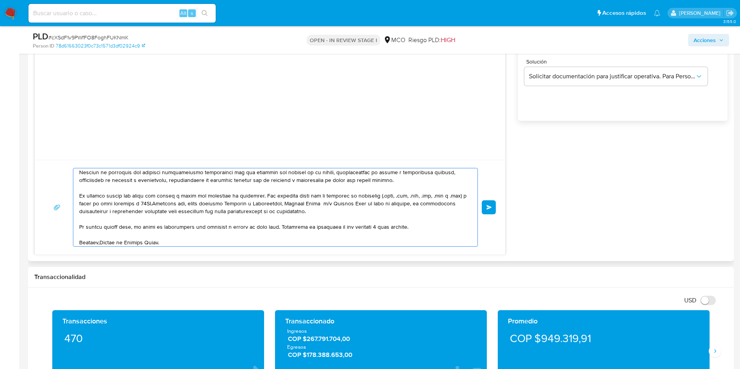
click at [100, 242] on textarea at bounding box center [273, 208] width 389 height 78
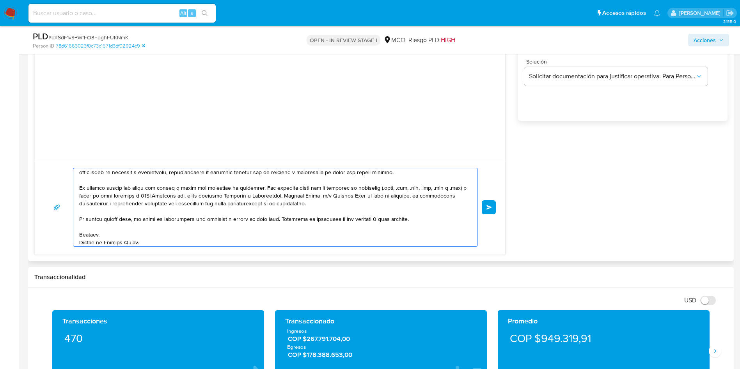
click at [189, 240] on textarea at bounding box center [273, 208] width 389 height 78
type textarea "Hola, En Mercado Libre nos importa tu seguridad. Por eso, necesitamos verificar…"
click at [490, 208] on span "Enviar" at bounding box center [489, 207] width 5 height 5
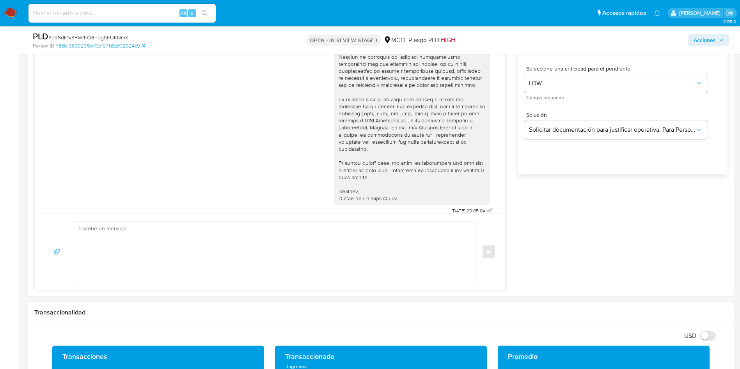
scroll to position [468, 0]
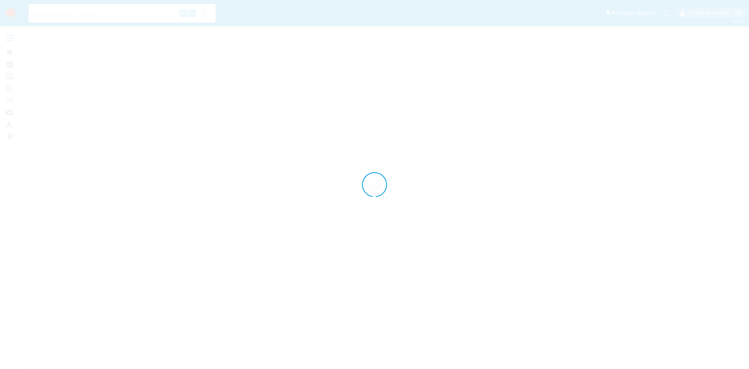
click at [61, 11] on div at bounding box center [374, 184] width 749 height 369
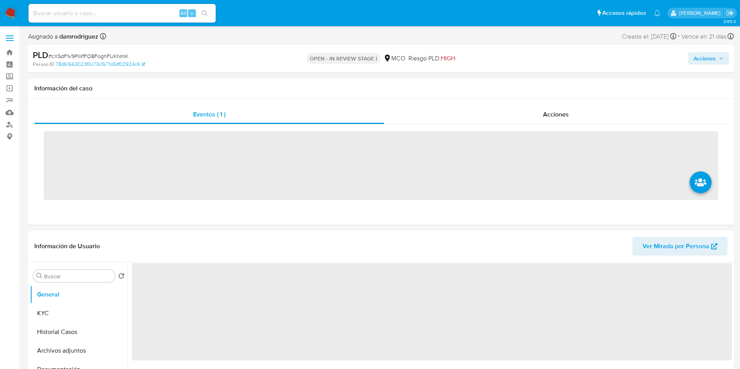
click at [64, 13] on input at bounding box center [121, 13] width 187 height 10
paste input "1068672923"
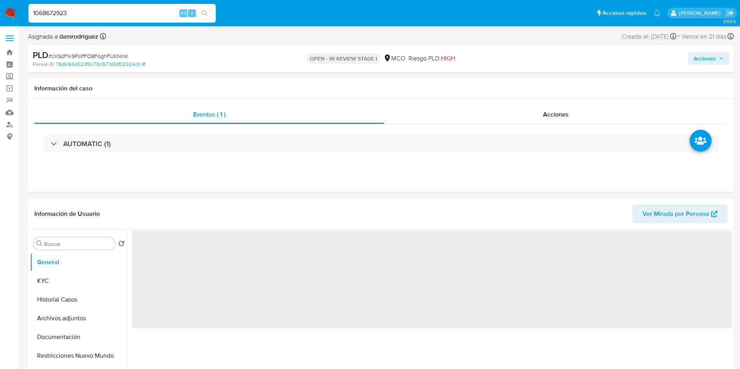
type input "1068672923"
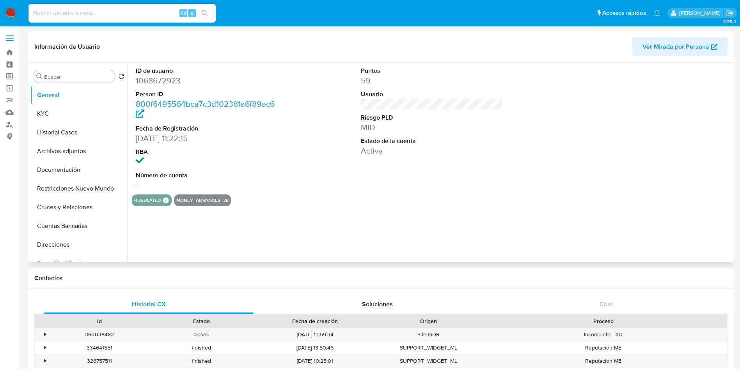
select select "10"
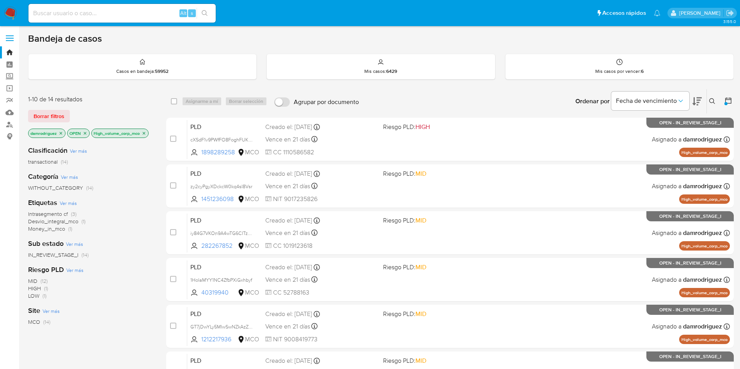
click at [9, 12] on img at bounding box center [10, 13] width 13 height 13
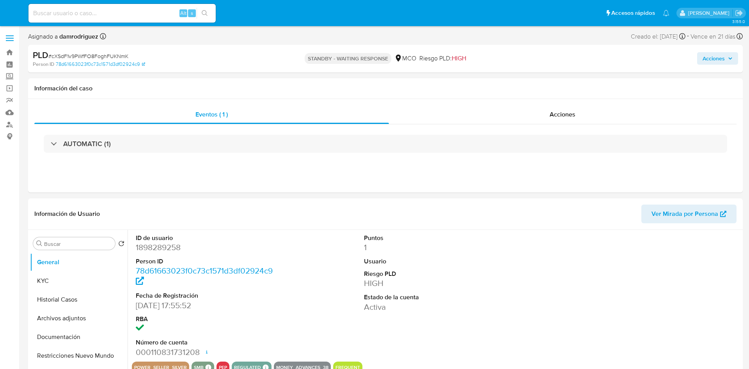
select select "10"
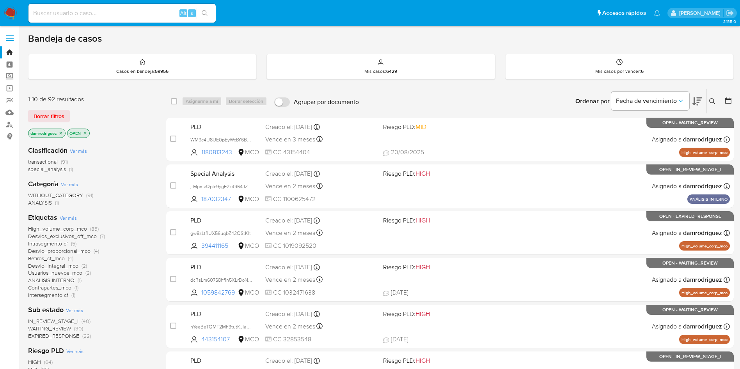
click at [12, 11] on img at bounding box center [10, 13] width 13 height 13
click at [62, 132] on icon "close-filter" at bounding box center [61, 133] width 3 height 3
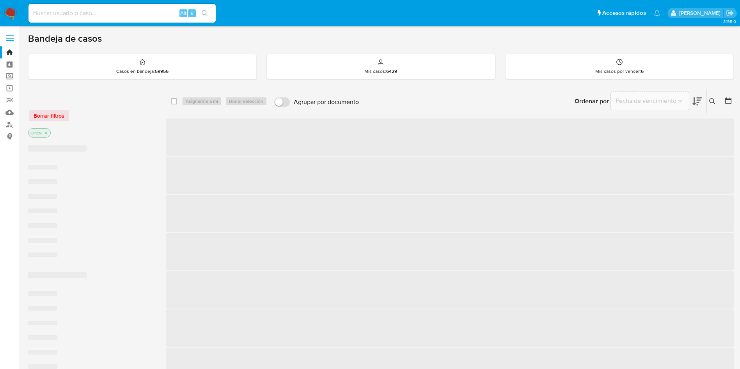
click at [731, 98] on icon at bounding box center [728, 101] width 6 height 6
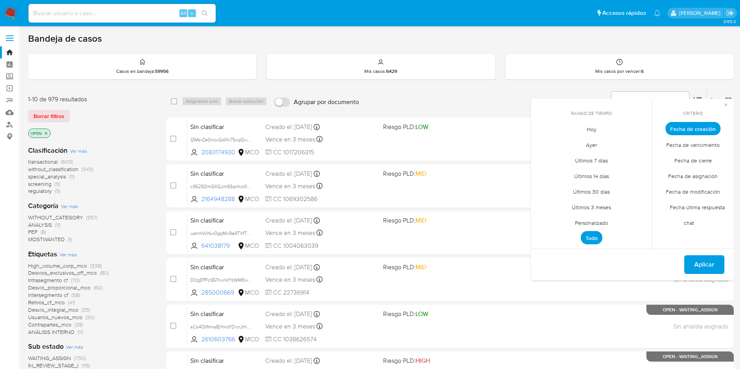
click at [593, 222] on span "Personalizado" at bounding box center [592, 223] width 50 height 16
click at [545, 199] on button "11" at bounding box center [544, 203] width 12 height 12
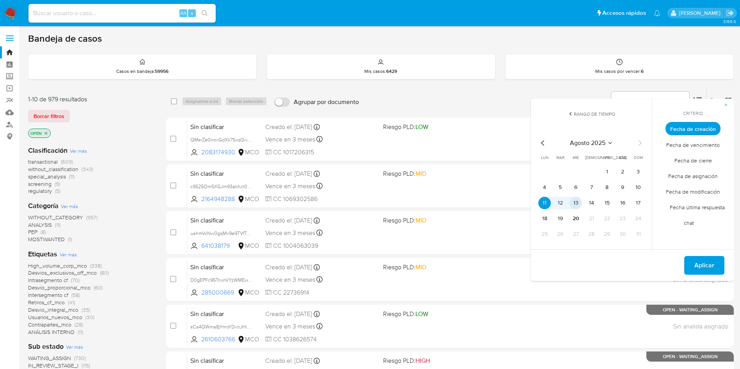
click at [576, 202] on button "13" at bounding box center [576, 203] width 12 height 12
click at [692, 268] on button "Aplicar" at bounding box center [704, 265] width 40 height 19
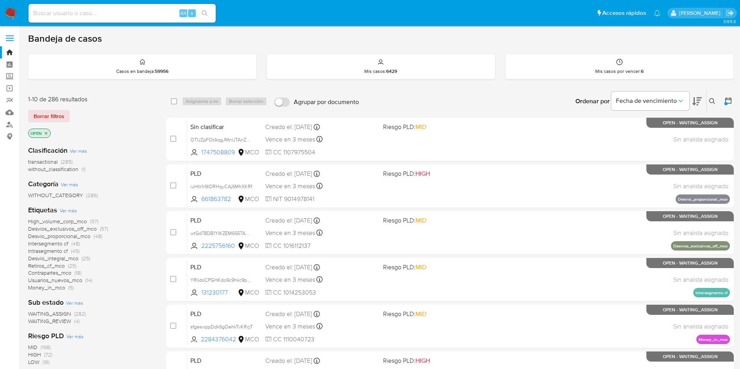
click at [46, 133] on icon "close-filter" at bounding box center [46, 133] width 3 height 3
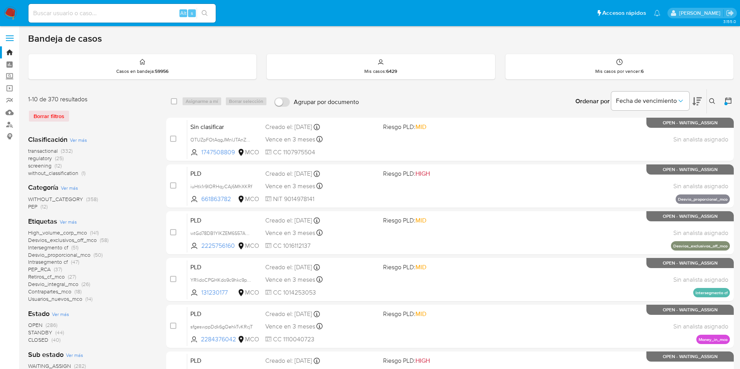
click at [60, 233] on span "High_volume_corp_mco" at bounding box center [57, 233] width 59 height 8
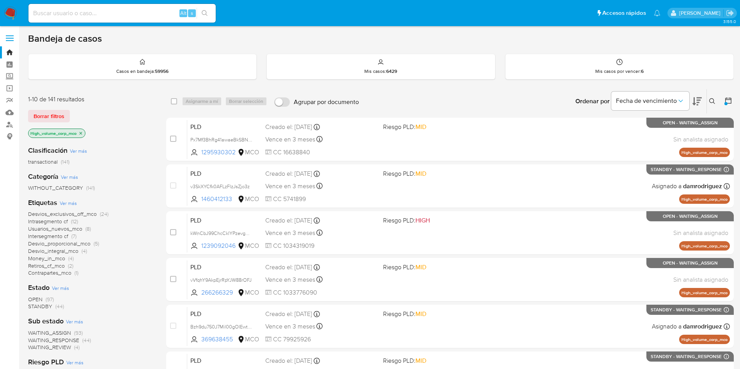
click at [12, 16] on img at bounding box center [10, 13] width 13 height 13
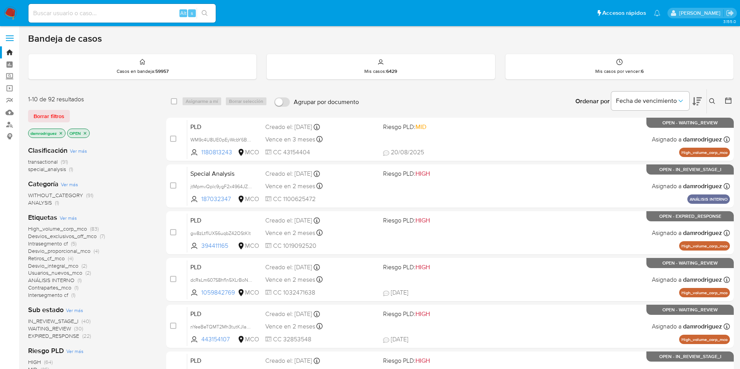
click at [60, 132] on icon "close-filter" at bounding box center [61, 133] width 5 height 5
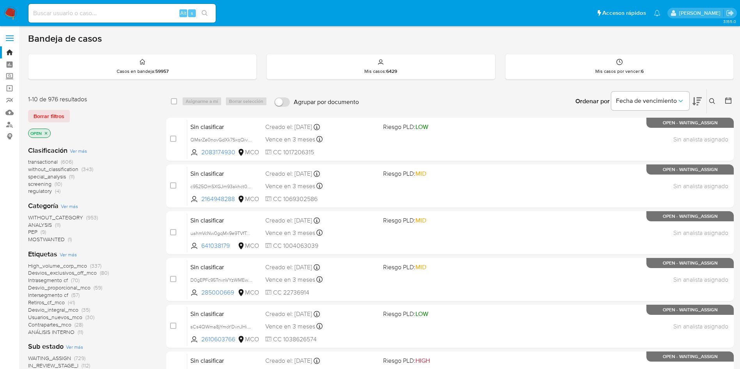
click at [49, 160] on span "transactional" at bounding box center [43, 162] width 30 height 8
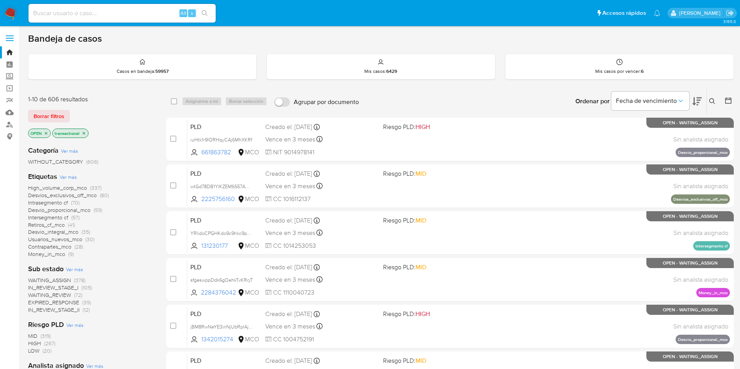
click at [697, 103] on icon at bounding box center [697, 101] width 9 height 9
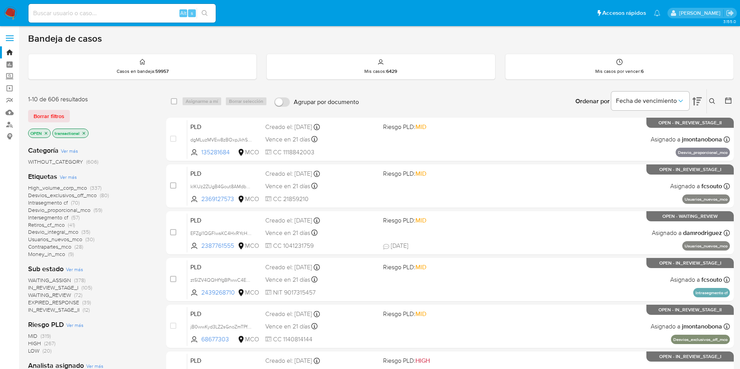
click at [85, 133] on icon "close-filter" at bounding box center [84, 133] width 5 height 5
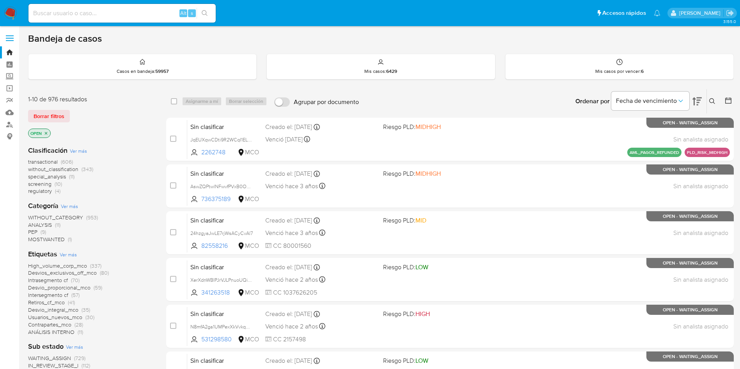
click at [52, 169] on span "without_classification" at bounding box center [53, 169] width 50 height 8
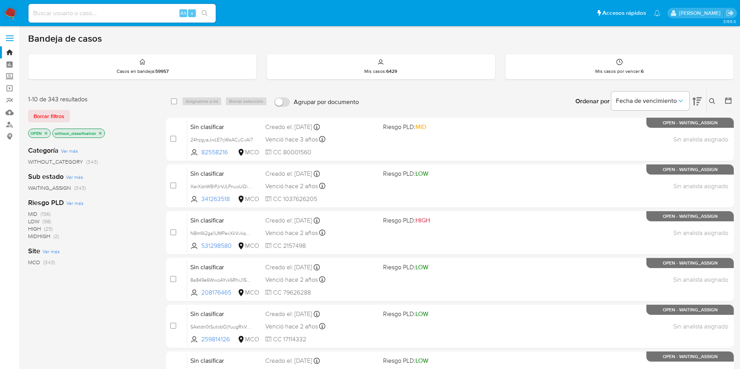
click at [100, 133] on icon "close-filter" at bounding box center [100, 133] width 3 height 3
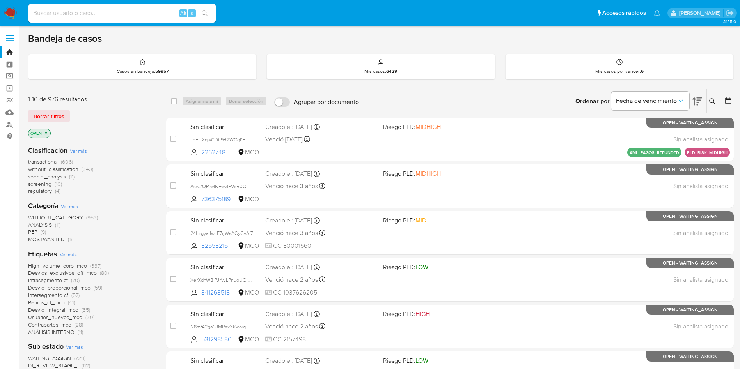
click at [54, 176] on span "special_analysis" at bounding box center [47, 177] width 38 height 8
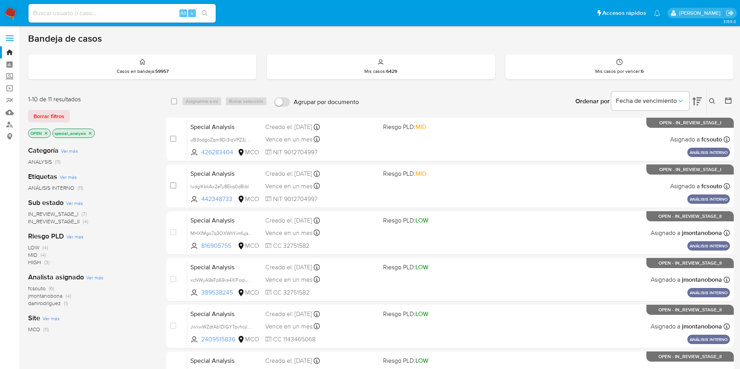
click at [698, 99] on icon at bounding box center [697, 102] width 9 height 8
click at [696, 97] on icon at bounding box center [697, 101] width 9 height 9
click at [91, 134] on icon "close-filter" at bounding box center [90, 133] width 5 height 5
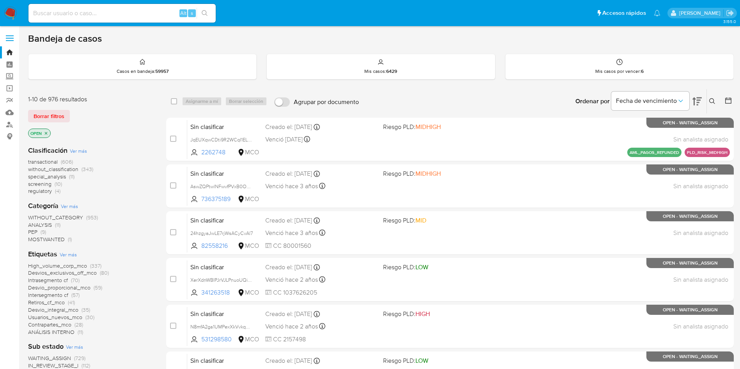
click at [40, 184] on span "screening" at bounding box center [39, 184] width 23 height 8
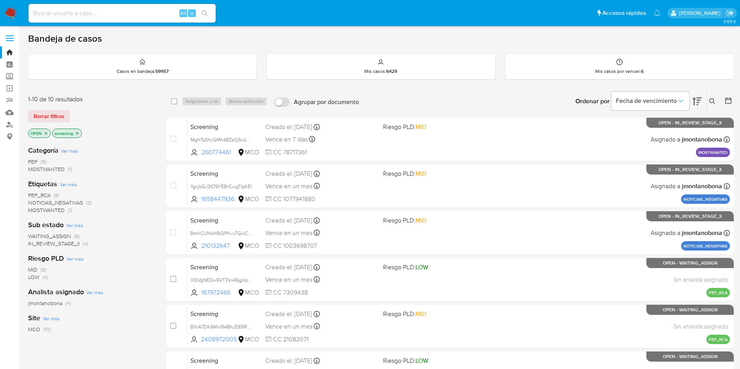
click at [698, 100] on icon at bounding box center [697, 102] width 9 height 8
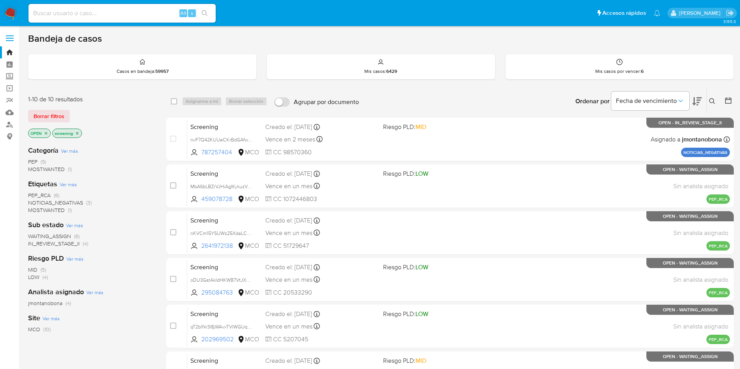
click at [698, 100] on icon at bounding box center [697, 102] width 9 height 8
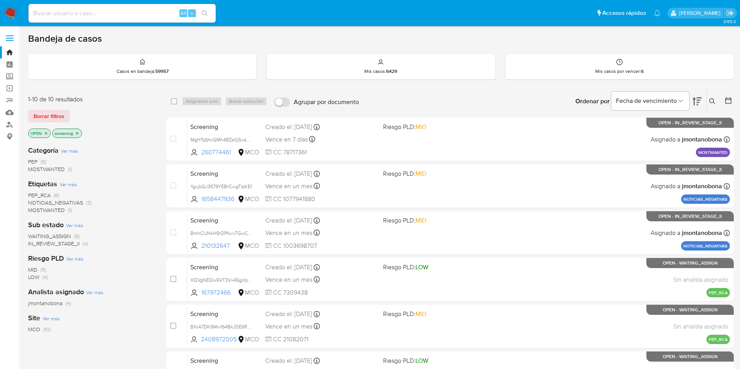
click at [79, 133] on icon "close-filter" at bounding box center [77, 133] width 5 height 5
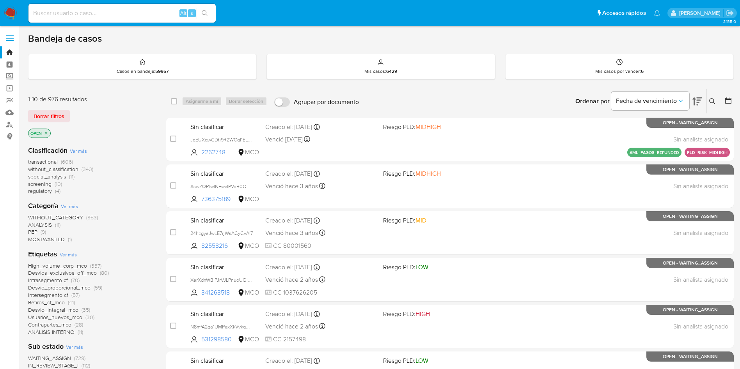
click at [43, 191] on span "regulatory" at bounding box center [40, 191] width 24 height 8
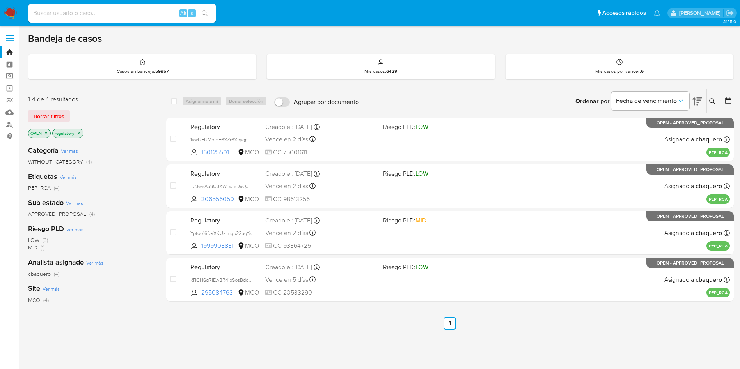
click at [10, 9] on img at bounding box center [10, 13] width 13 height 13
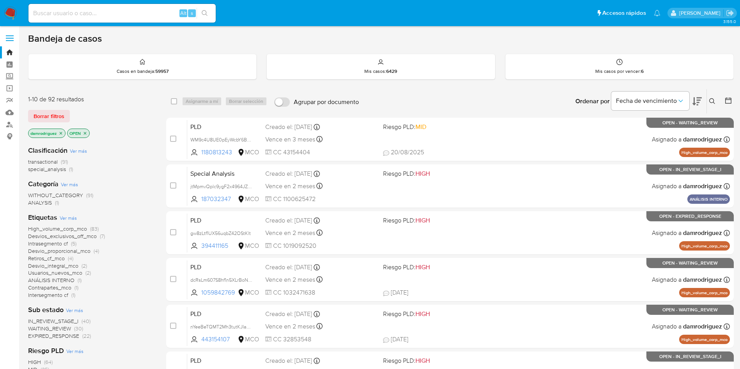
click at [149, 10] on input at bounding box center [121, 13] width 187 height 10
paste input "6F02XhKznp2OH3mqYZqCYsN2"
type input "6F02XhKznp2OH3mqYZqCYsN2"
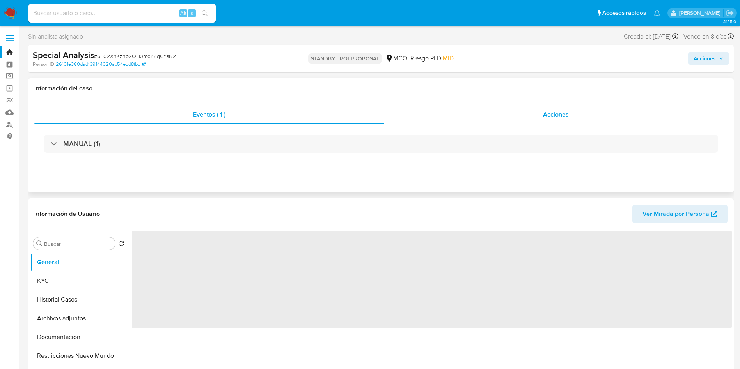
click at [521, 109] on div "Acciones" at bounding box center [555, 114] width 343 height 19
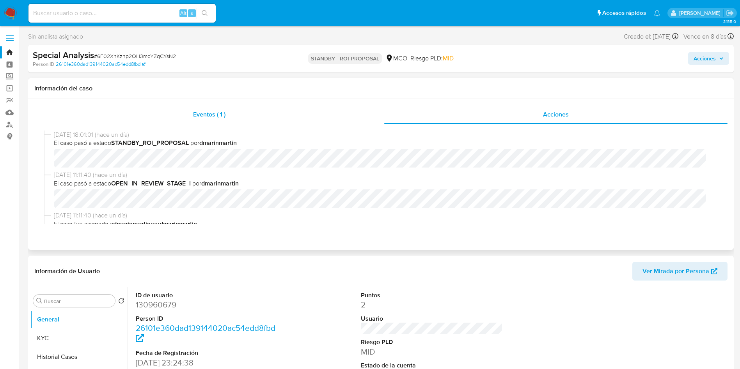
select select "10"
click at [222, 110] on span "Eventos ( 1 )" at bounding box center [209, 114] width 32 height 9
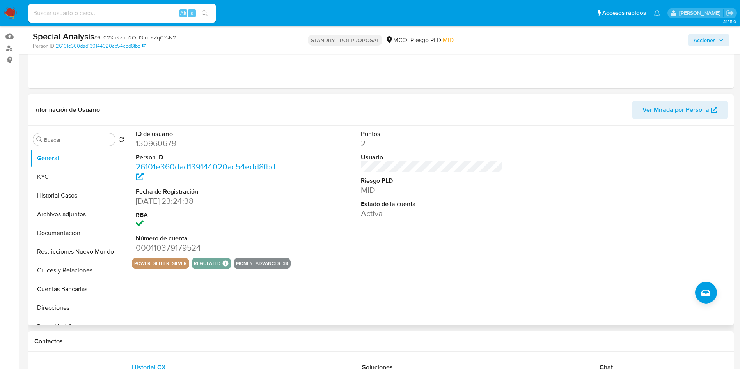
scroll to position [59, 0]
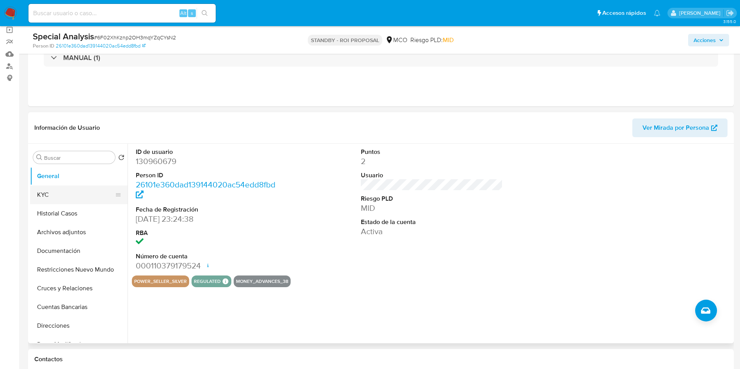
click at [76, 197] on button "KYC" at bounding box center [75, 195] width 91 height 19
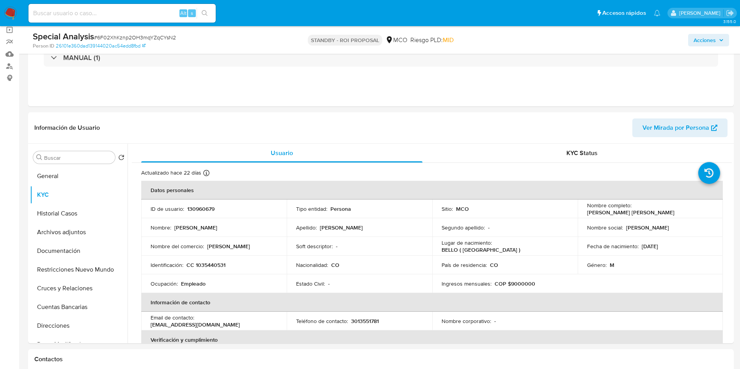
click at [16, 11] on img at bounding box center [10, 13] width 13 height 13
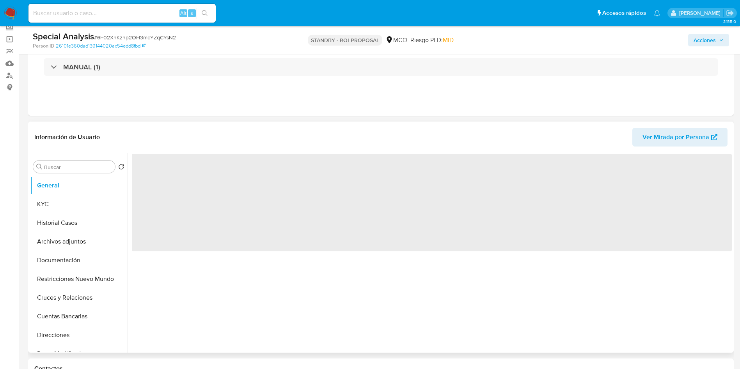
scroll to position [117, 0]
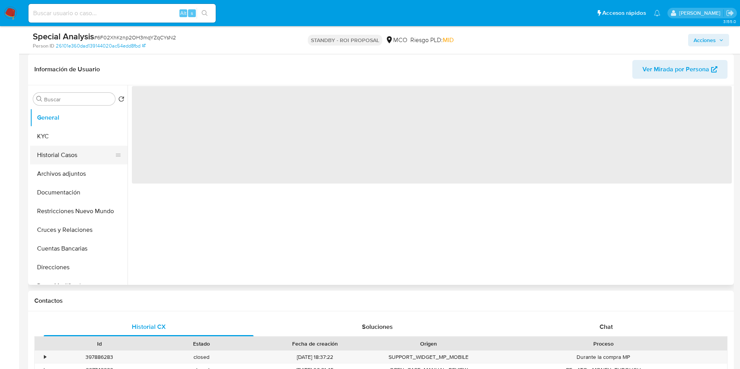
click at [64, 154] on button "Historial Casos" at bounding box center [75, 155] width 91 height 19
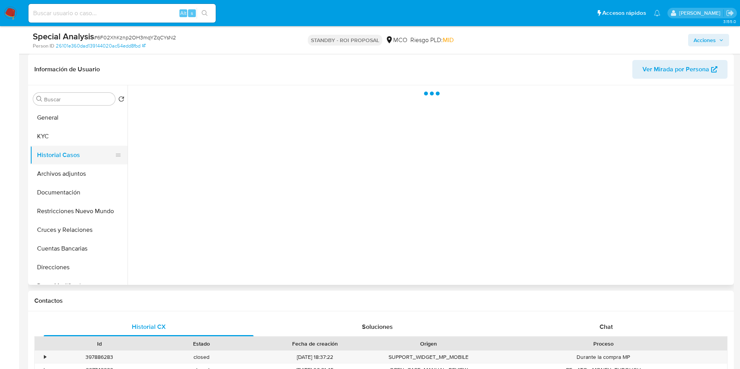
select select "10"
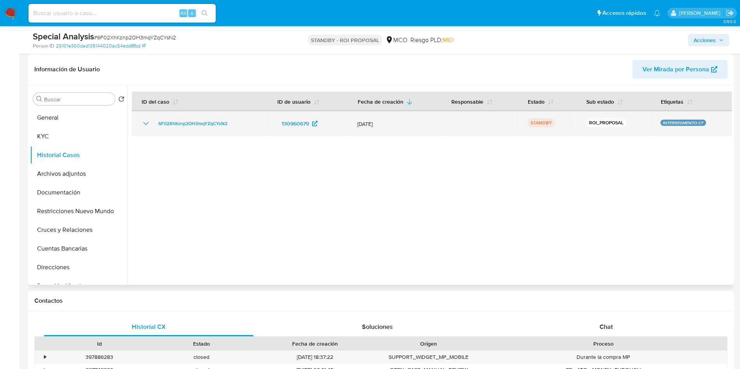
click at [143, 126] on icon "Mostrar/Ocultar" at bounding box center [145, 123] width 9 height 9
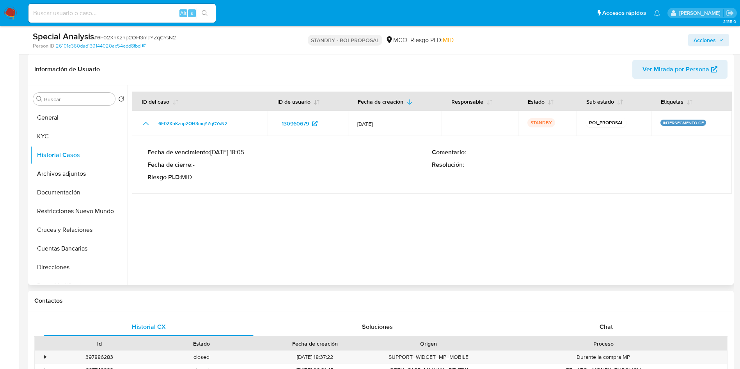
drag, startPoint x: 220, startPoint y: 149, endPoint x: 271, endPoint y: 107, distance: 65.7
click at [239, 152] on p "Fecha de vencimiento : [DATE] 18:05" at bounding box center [289, 153] width 284 height 8
click at [11, 8] on img at bounding box center [10, 13] width 13 height 13
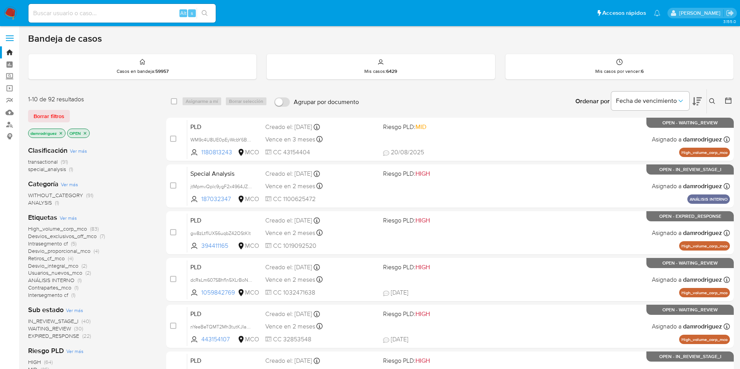
click at [11, 12] on img at bounding box center [10, 13] width 13 height 13
